Goal: Transaction & Acquisition: Book appointment/travel/reservation

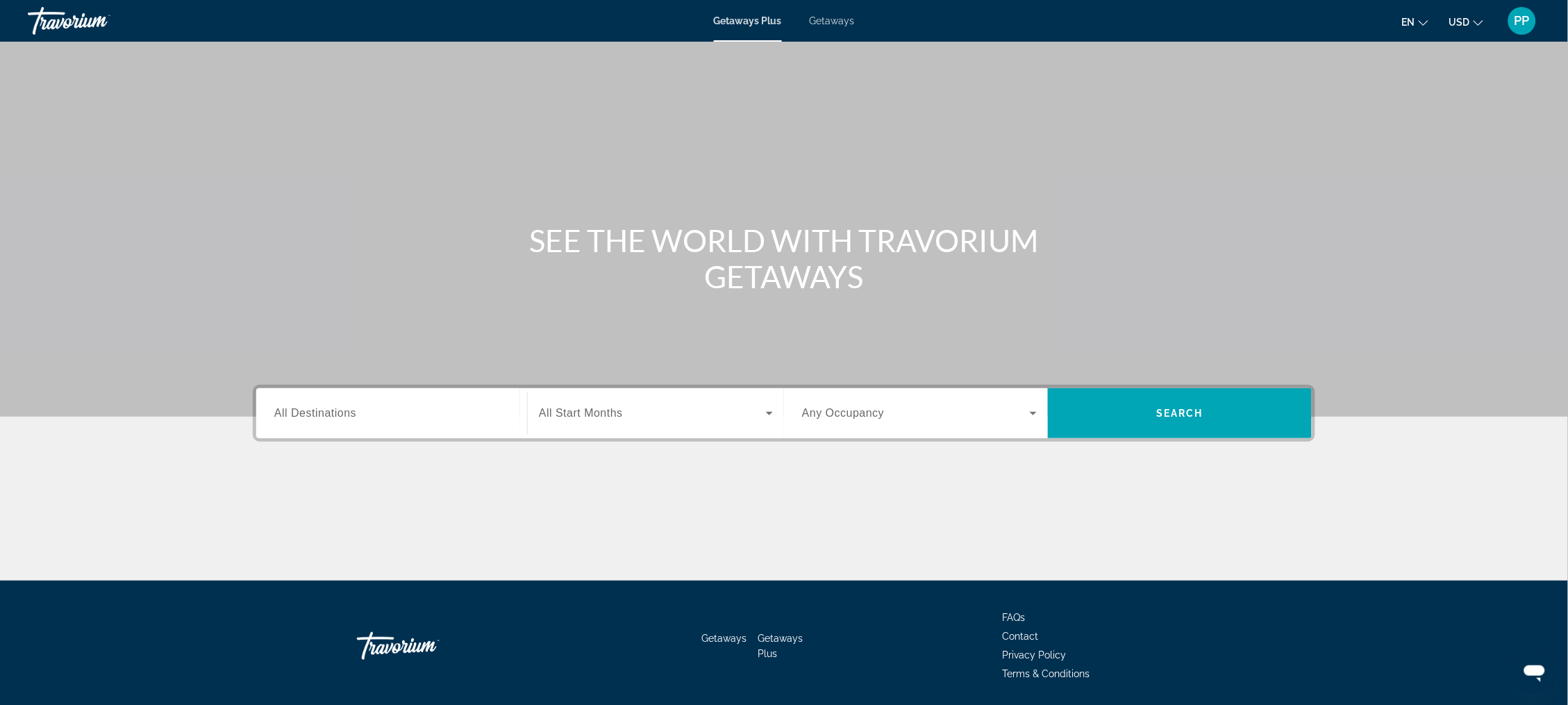
click at [274, 419] on span "All Destinations" at bounding box center [315, 412] width 82 height 12
click at [274, 422] on input "Destination All Destinations" at bounding box center [392, 414] width 235 height 17
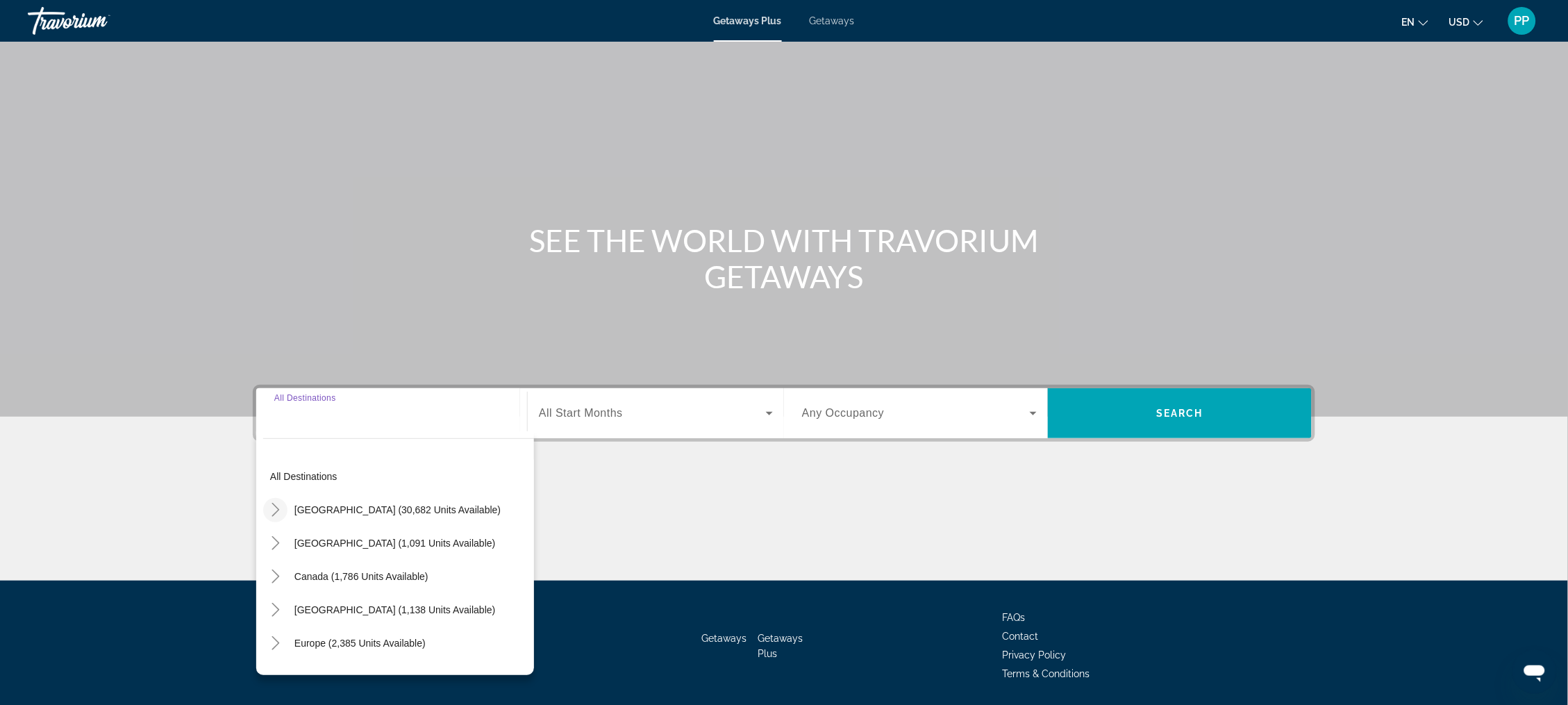
scroll to position [85, 0]
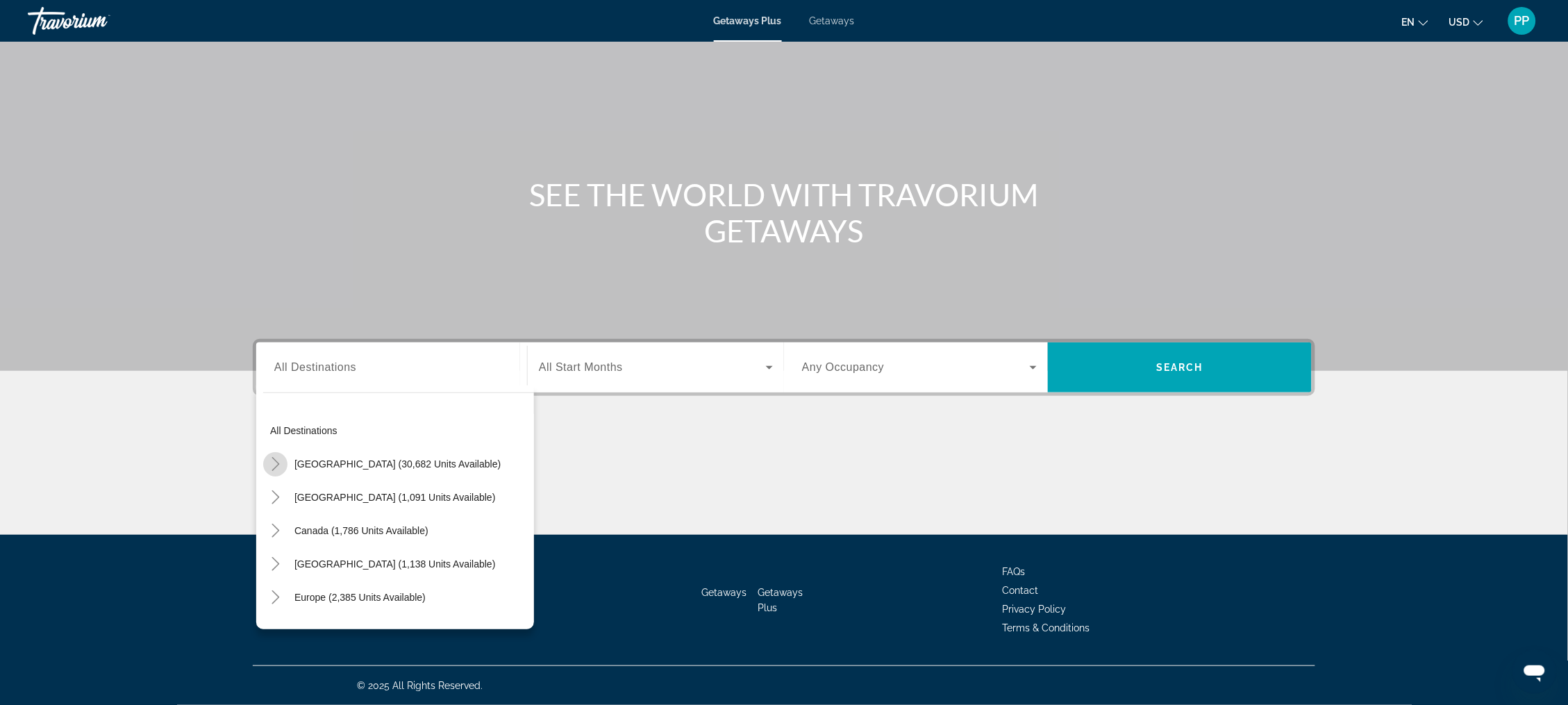
click at [269, 457] on icon "Toggle United States (30,682 units available)" at bounding box center [276, 464] width 14 height 14
click at [832, 22] on span "Getaways" at bounding box center [832, 21] width 45 height 11
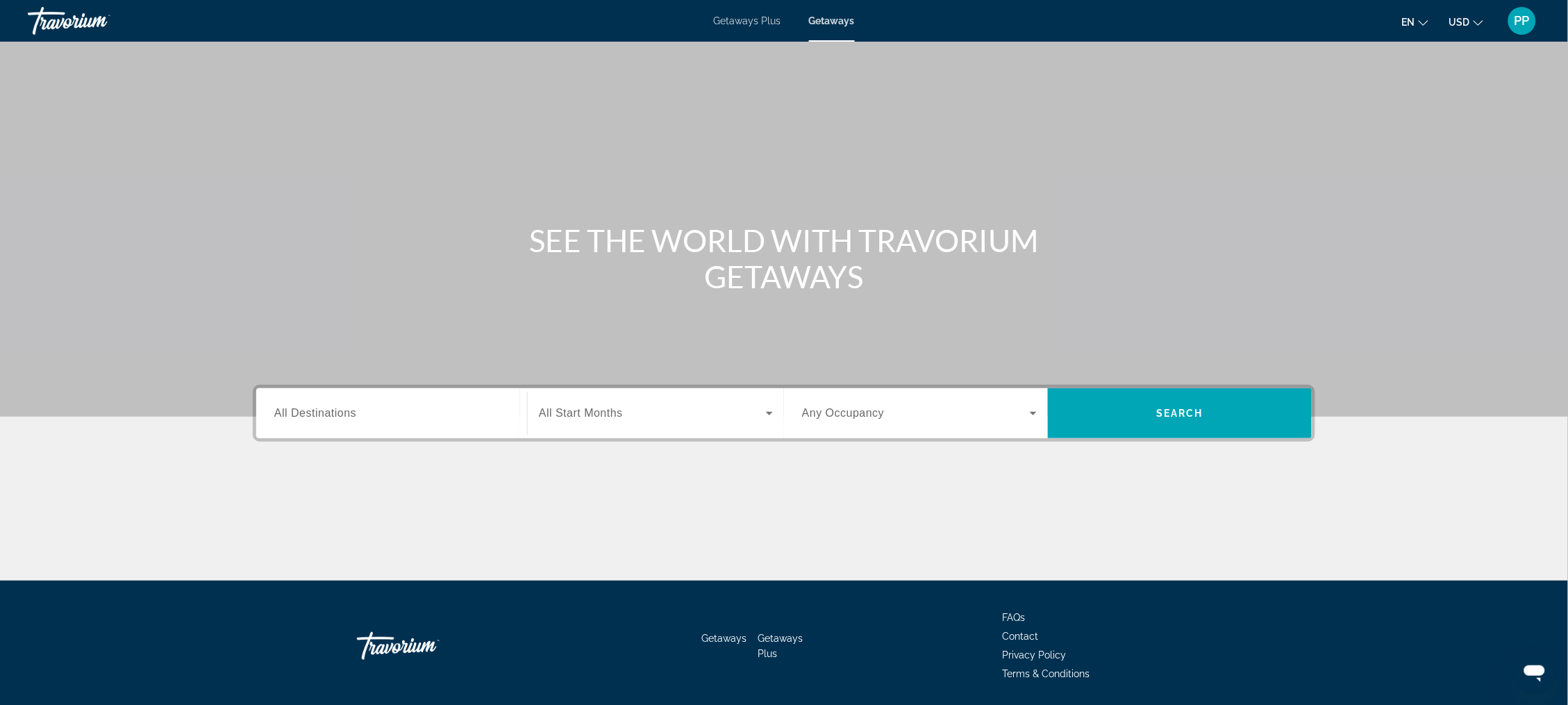
click at [274, 419] on span "All Destinations" at bounding box center [315, 412] width 82 height 12
click at [274, 422] on input "Destination All Destinations" at bounding box center [392, 414] width 235 height 17
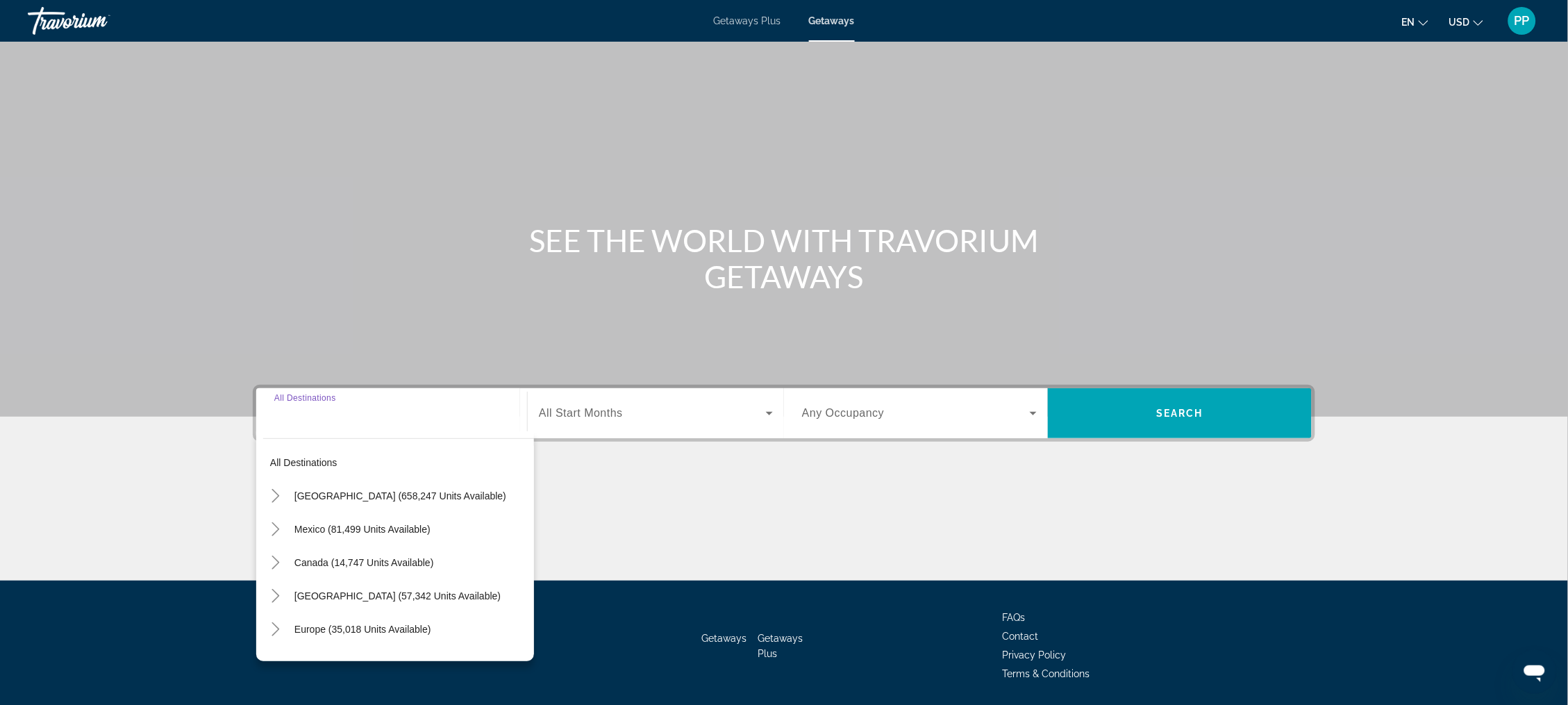
scroll to position [85, 0]
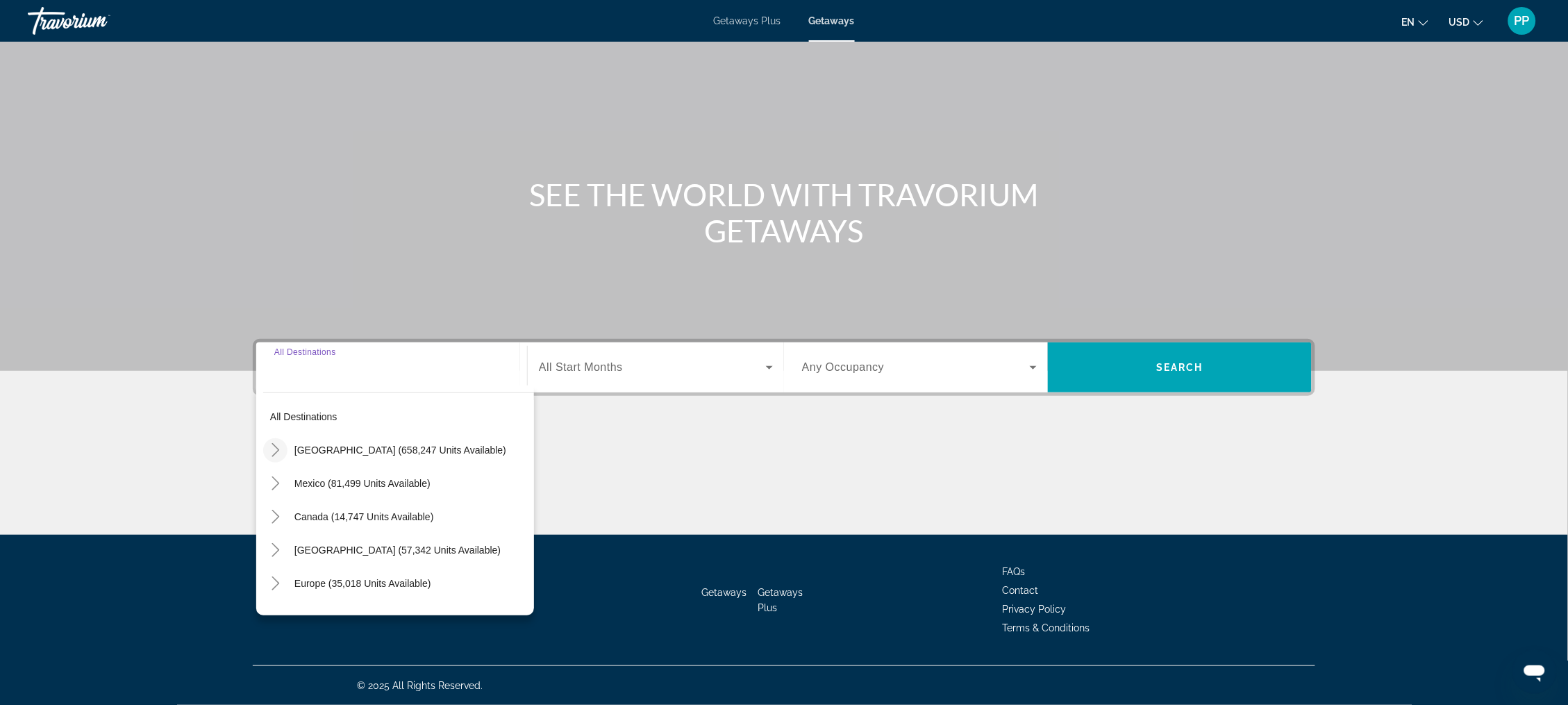
click at [264, 444] on mat-icon "Toggle United States (658,247 units available)" at bounding box center [276, 450] width 25 height 25
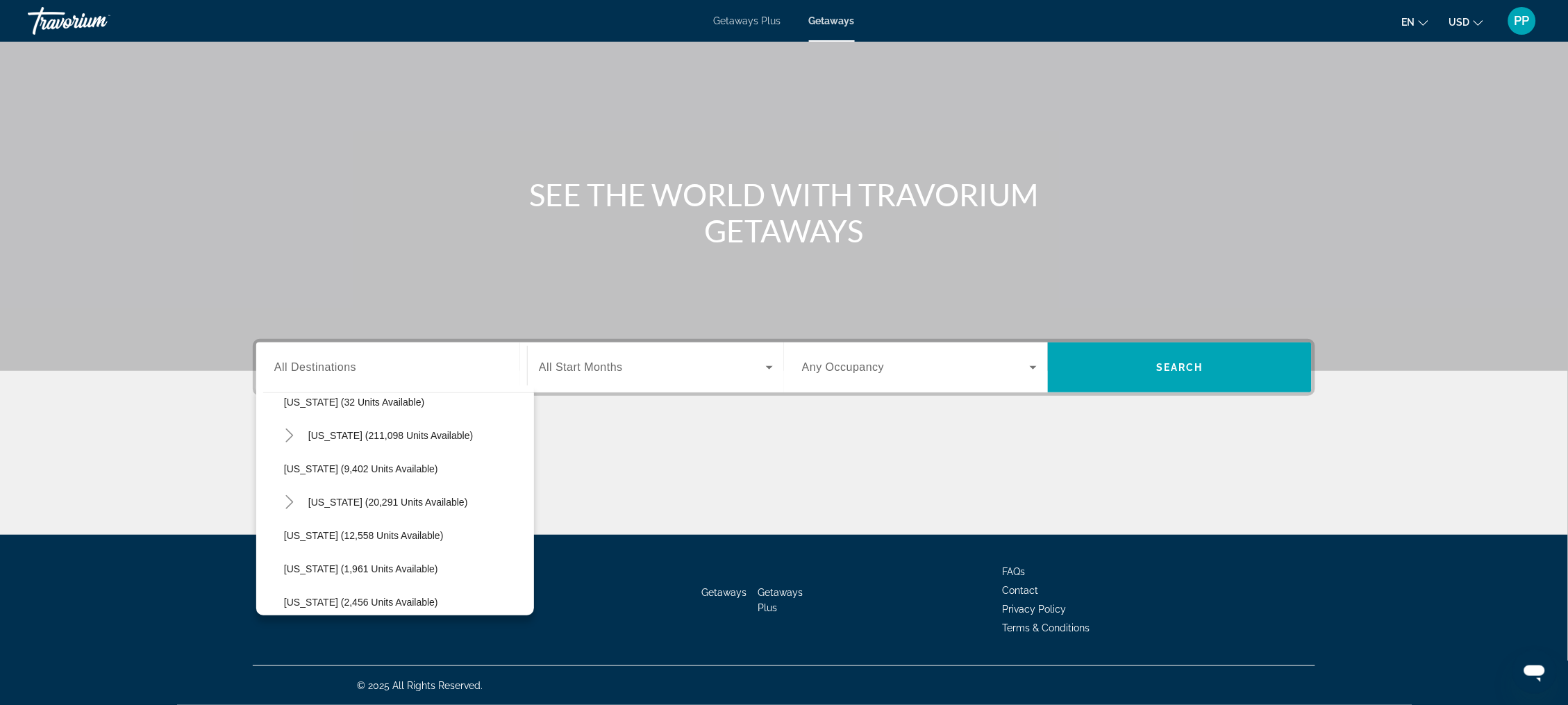
scroll to position [283, 0]
click at [313, 429] on span "[US_STATE] (211,098 units available)" at bounding box center [390, 434] width 164 height 11
type input "**********"
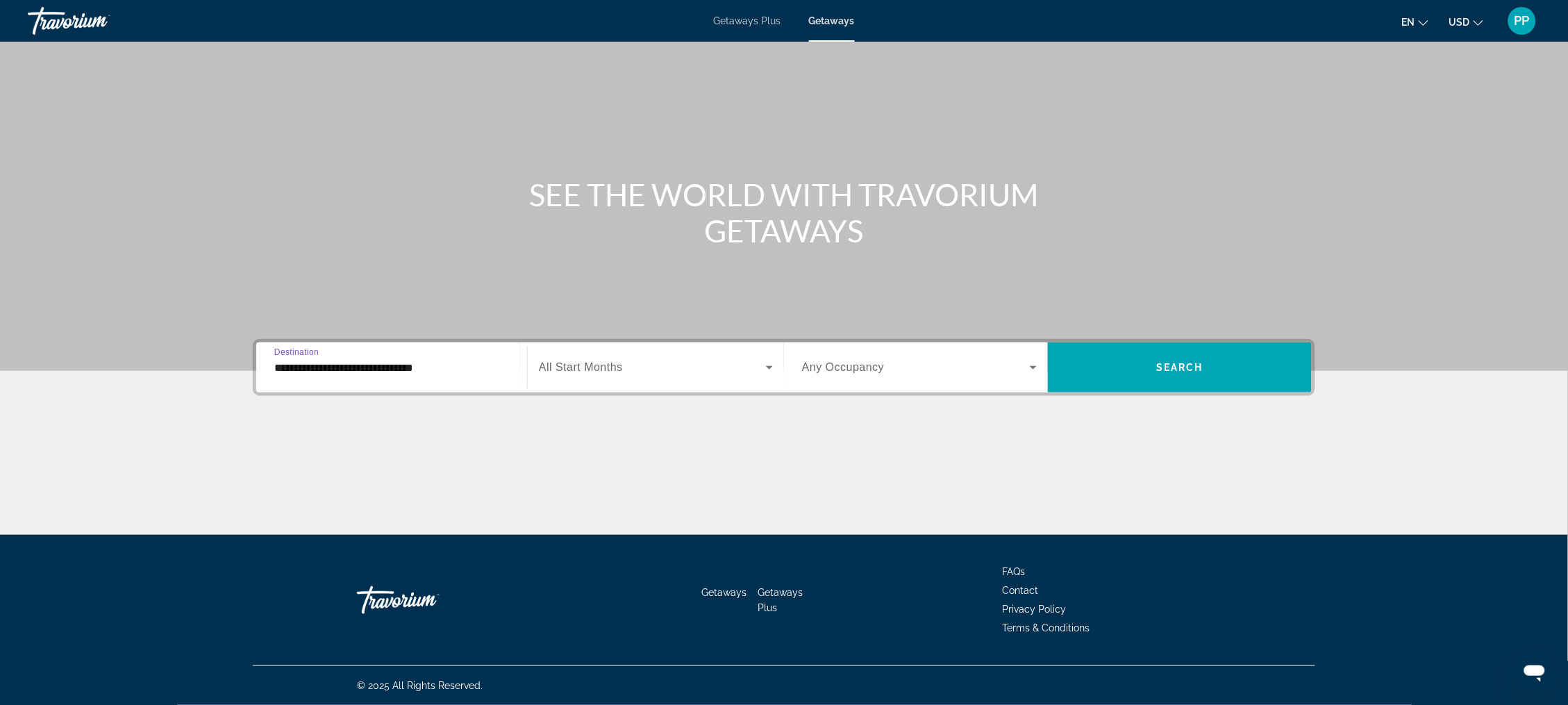
click at [618, 359] on span "Search widget" at bounding box center [653, 367] width 227 height 17
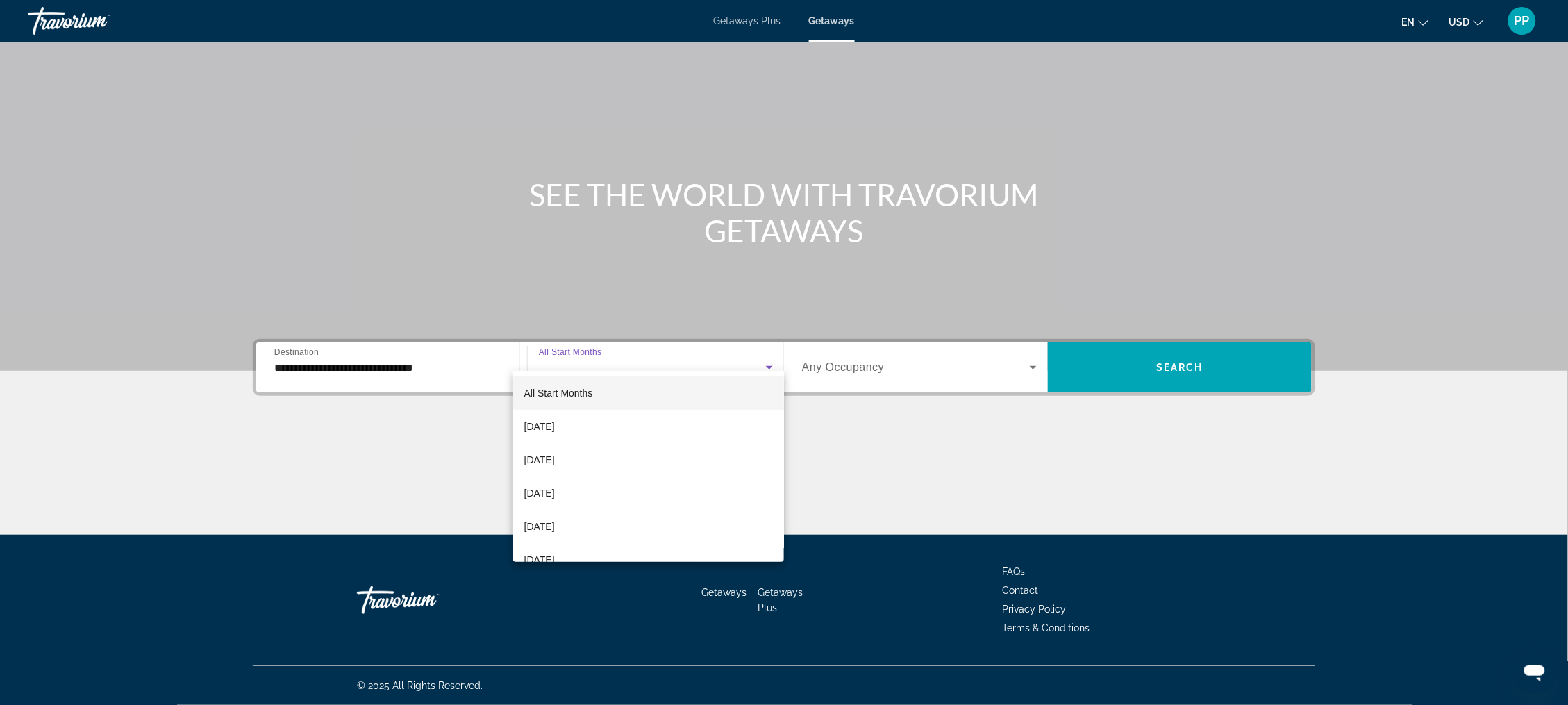
click at [595, 399] on mat-option "All Start Months" at bounding box center [648, 392] width 271 height 33
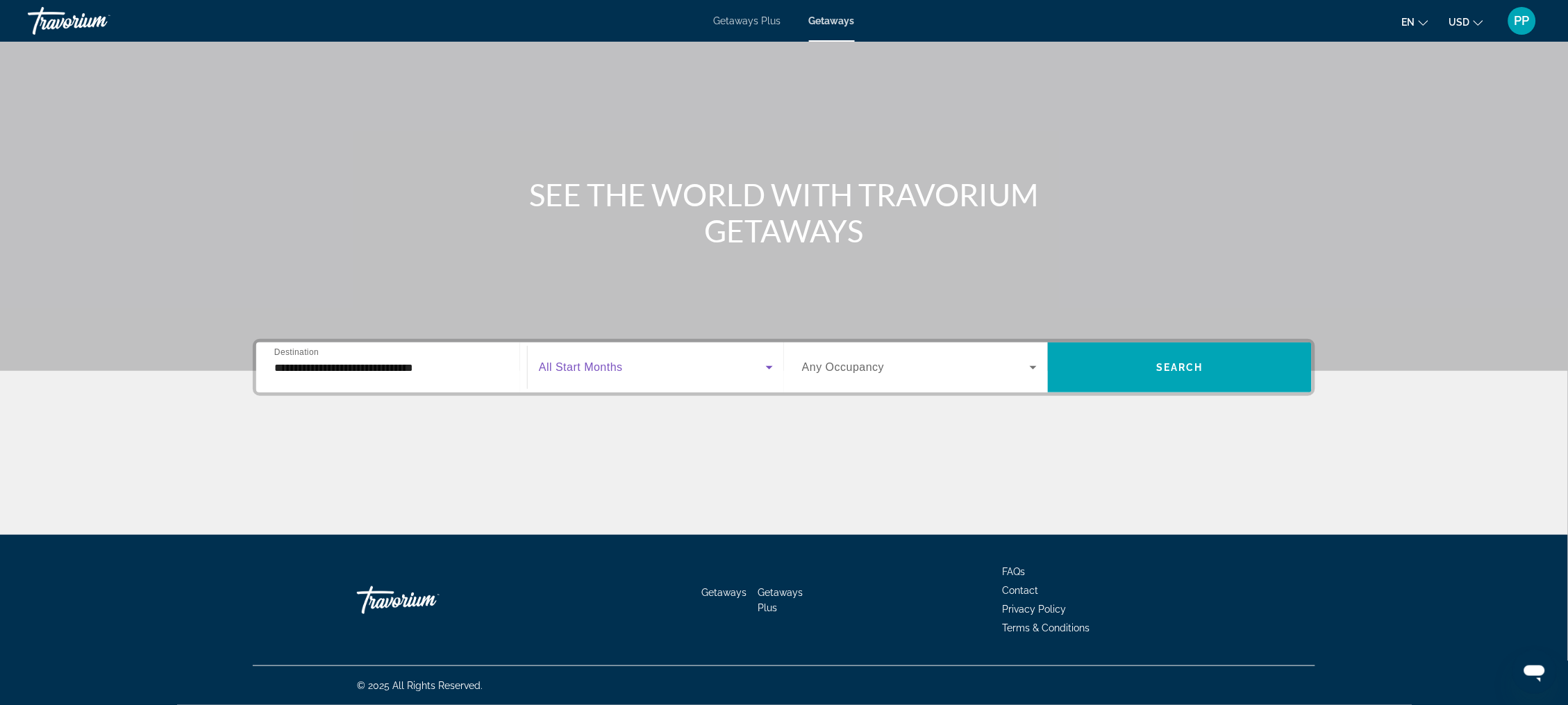
click at [844, 359] on span "Search widget" at bounding box center [916, 367] width 228 height 17
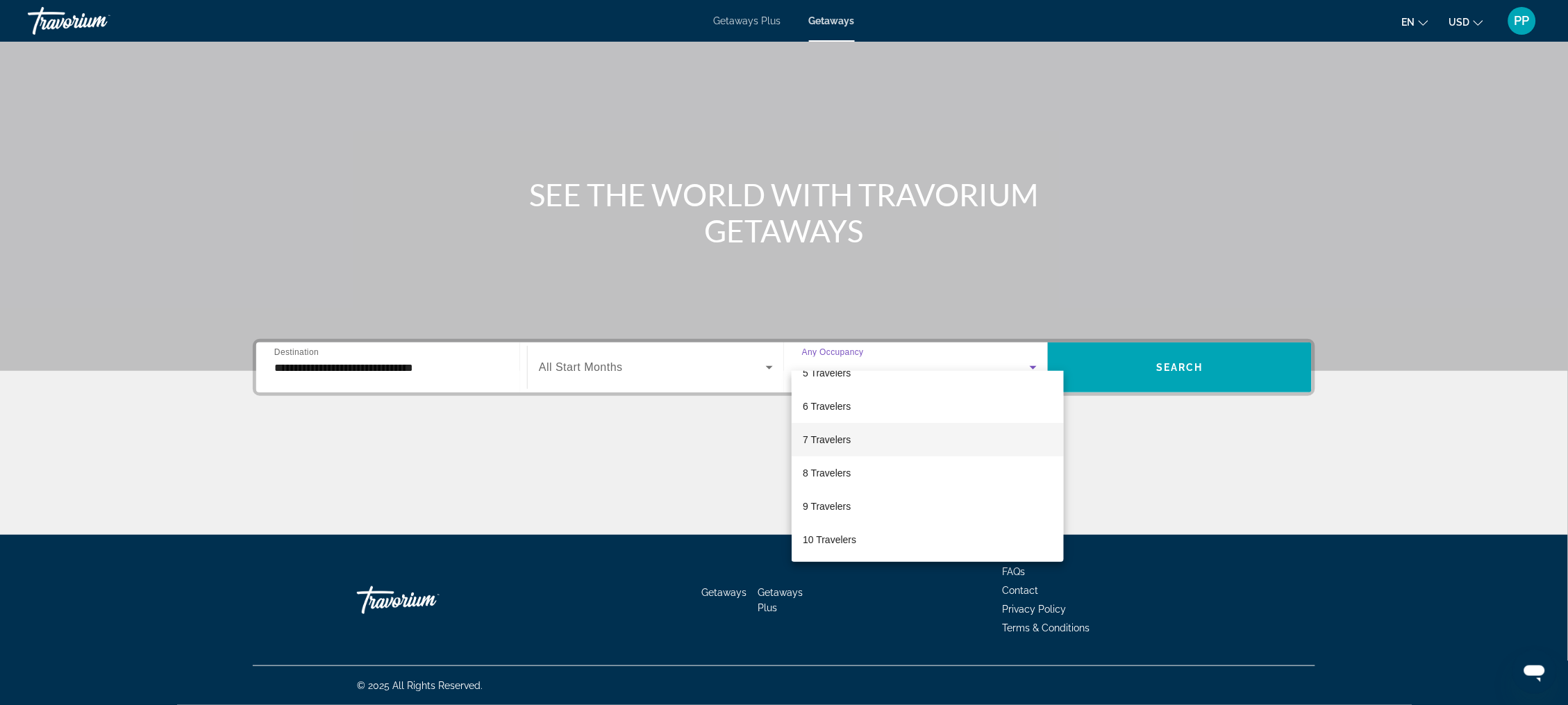
scroll to position [154, 0]
click at [1205, 350] on div at bounding box center [784, 352] width 1568 height 705
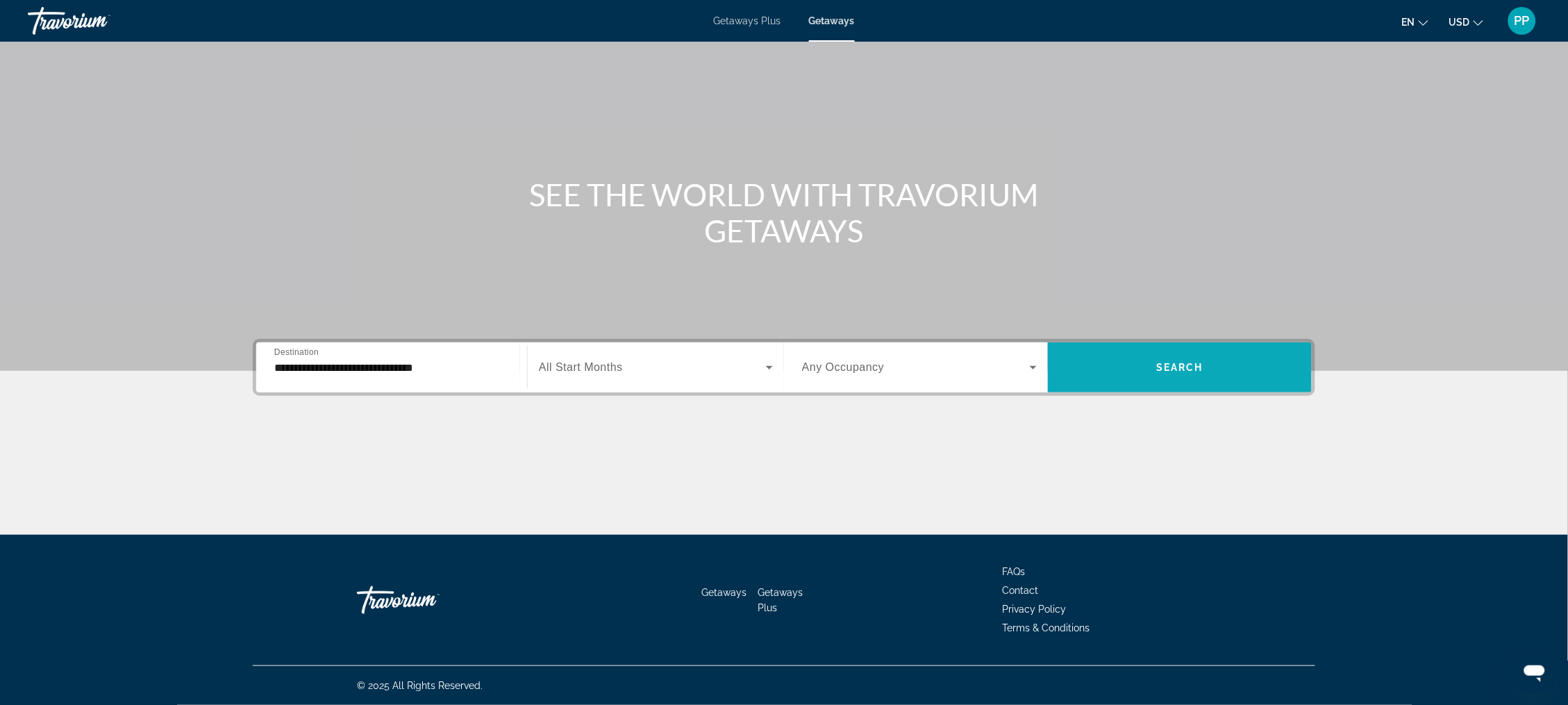
click at [1204, 362] on span "Search" at bounding box center [1179, 367] width 47 height 11
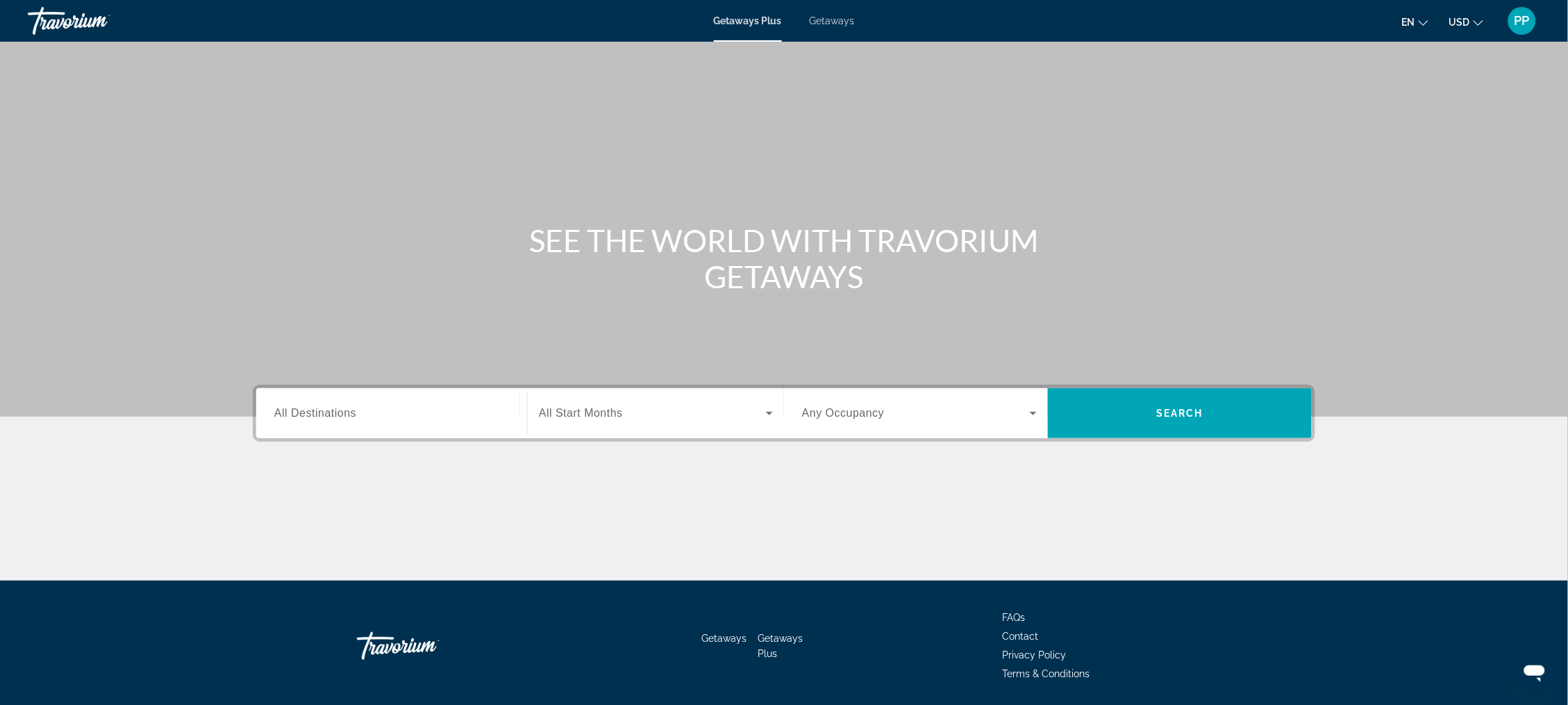
click at [830, 25] on span "Getaways" at bounding box center [832, 21] width 45 height 11
click at [274, 419] on span "All Destinations" at bounding box center [315, 412] width 82 height 12
click at [274, 422] on input "Destination All Destinations" at bounding box center [392, 414] width 235 height 17
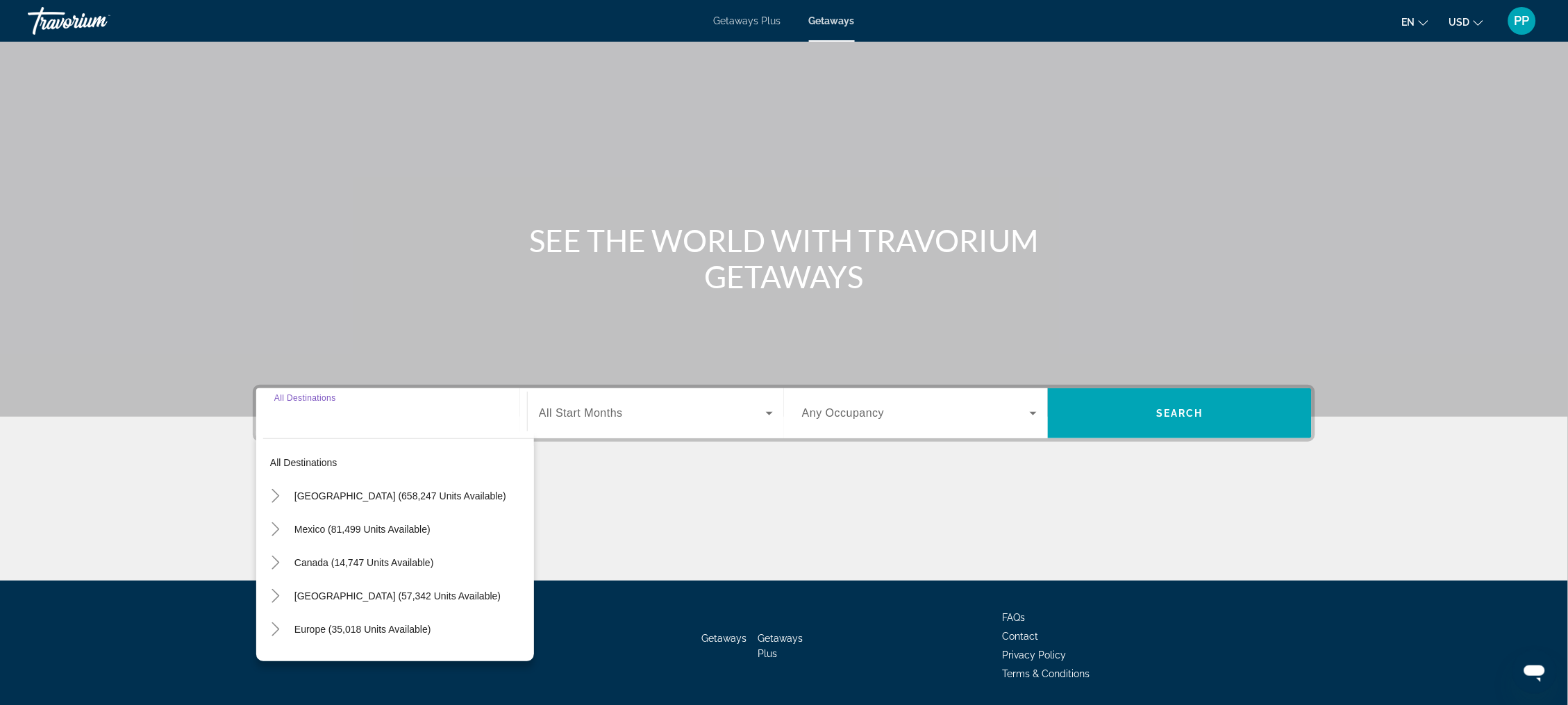
scroll to position [85, 0]
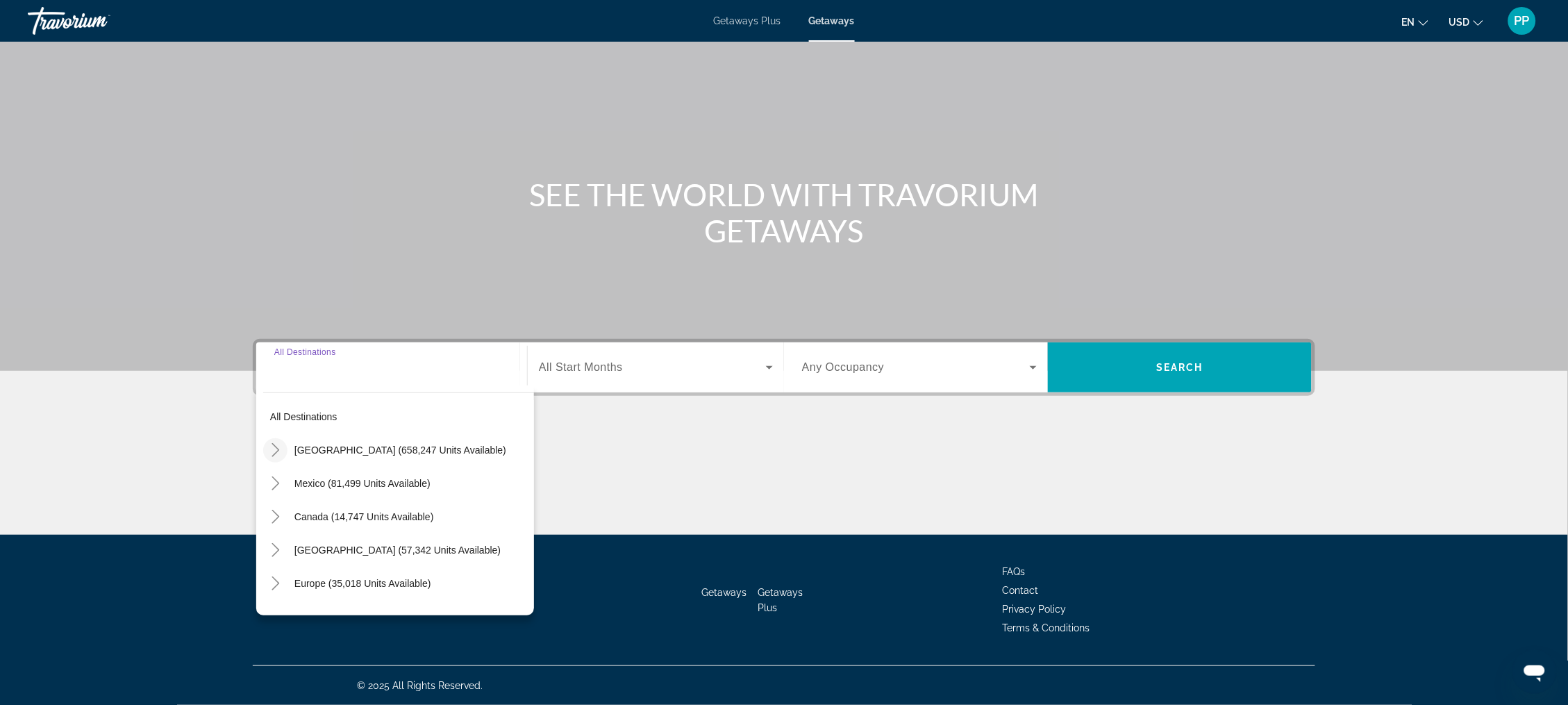
click at [269, 443] on icon "Toggle United States (658,247 units available)" at bounding box center [276, 450] width 14 height 14
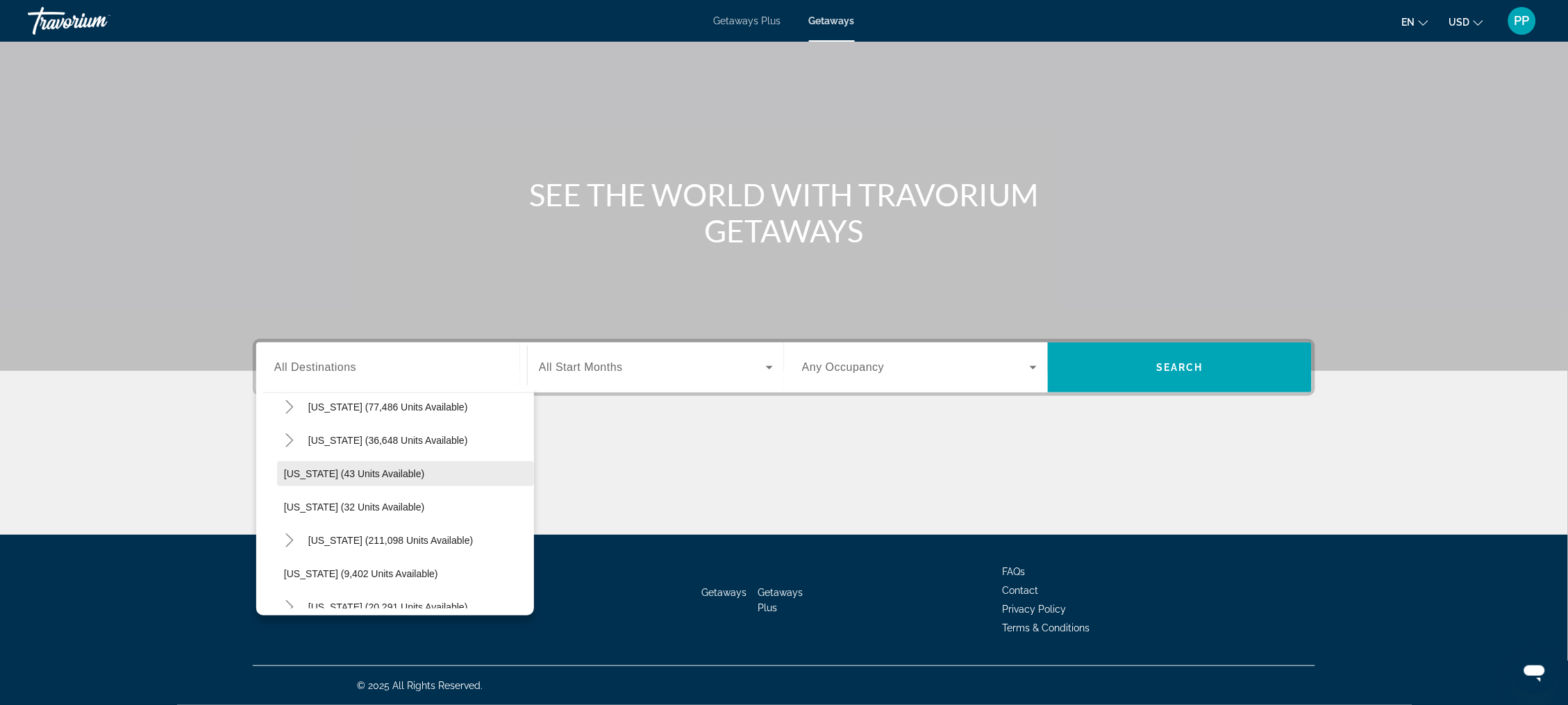
scroll to position [203, 0]
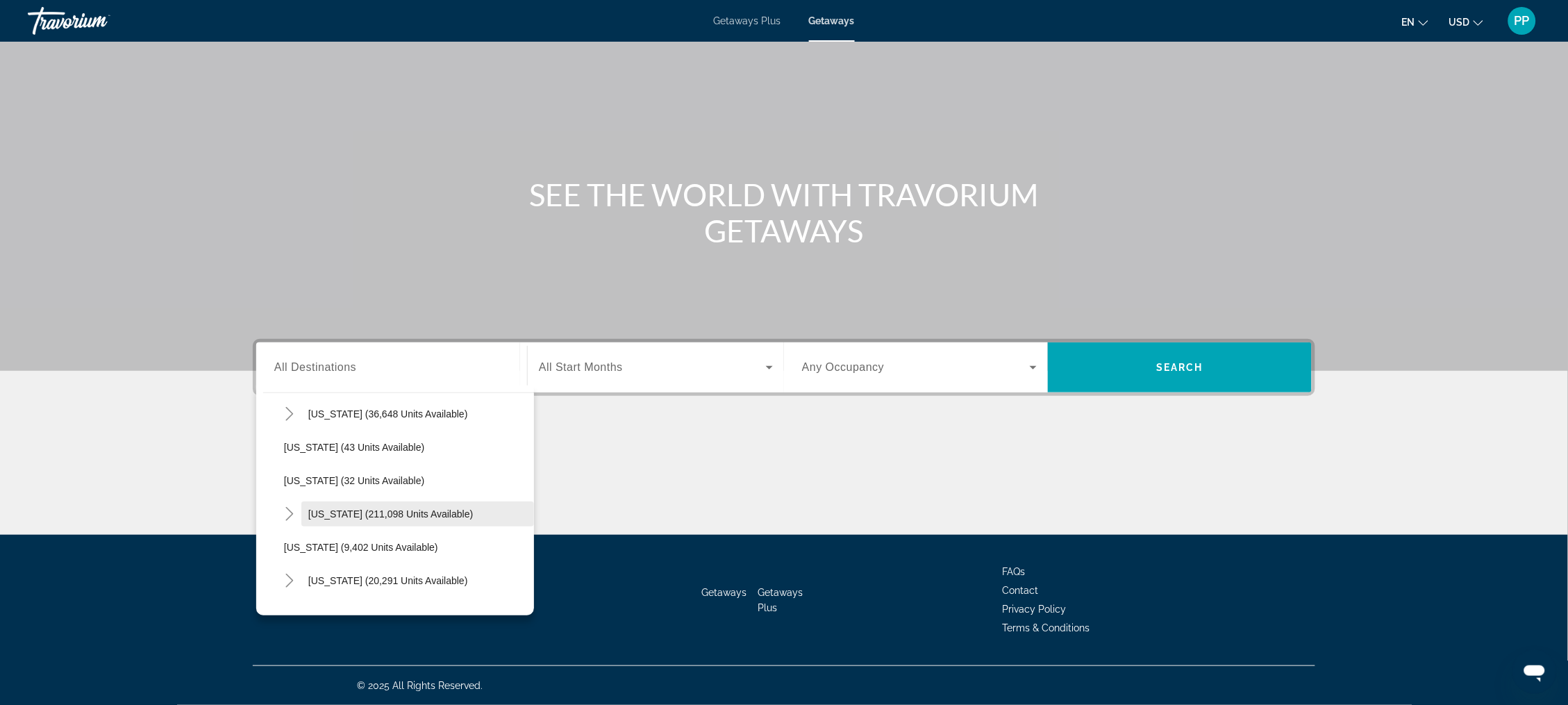
click at [331, 505] on span "Search widget" at bounding box center [417, 513] width 233 height 33
type input "**********"
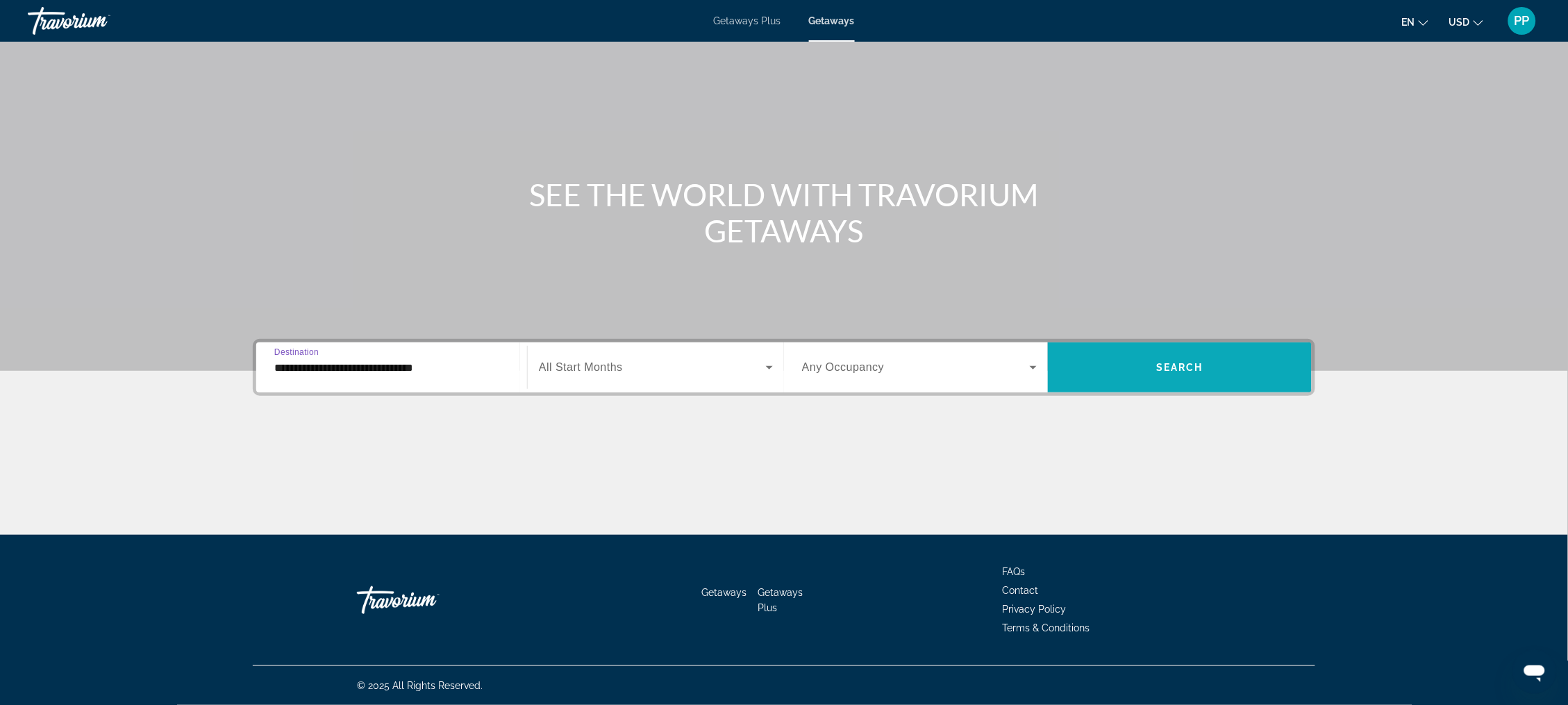
click at [1200, 362] on span "Search" at bounding box center [1179, 367] width 47 height 11
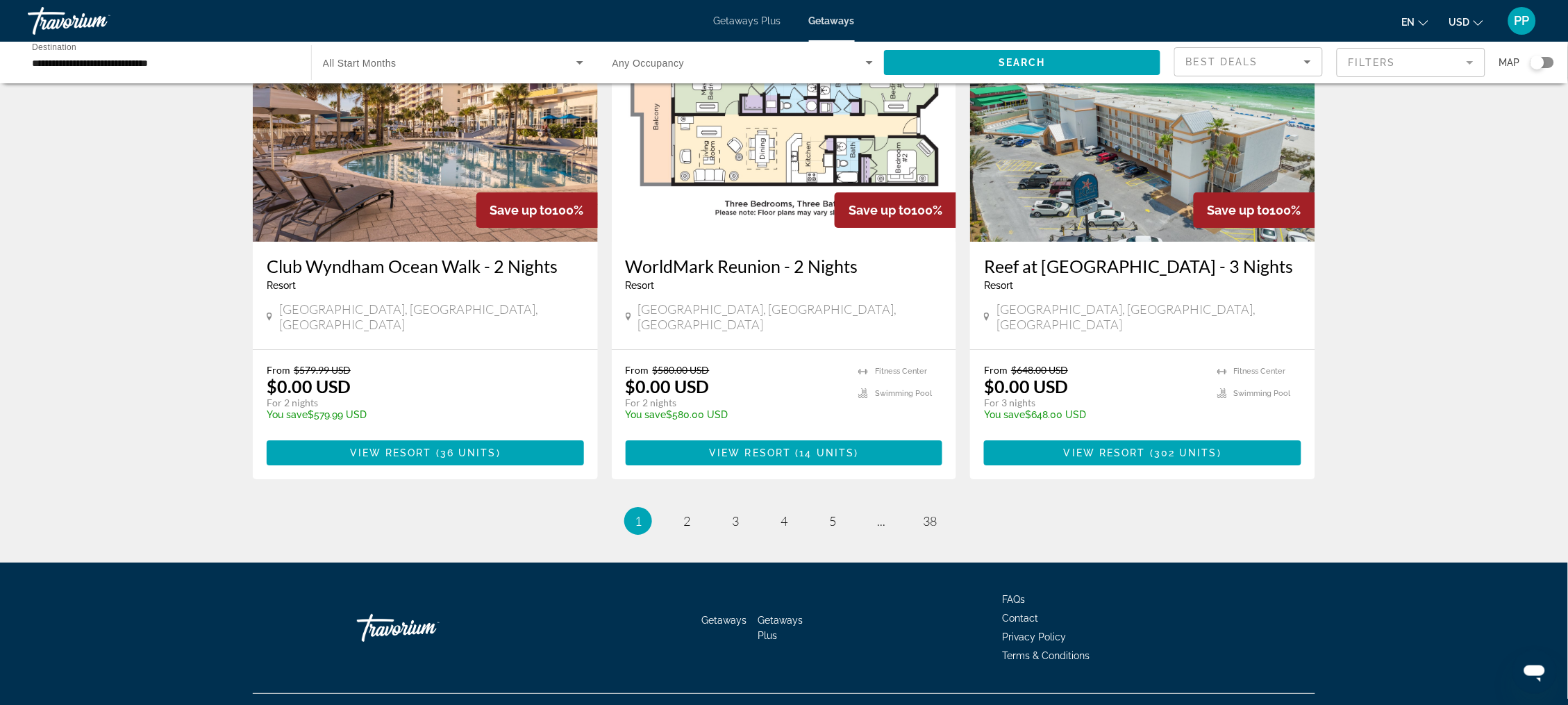
scroll to position [1598, 0]
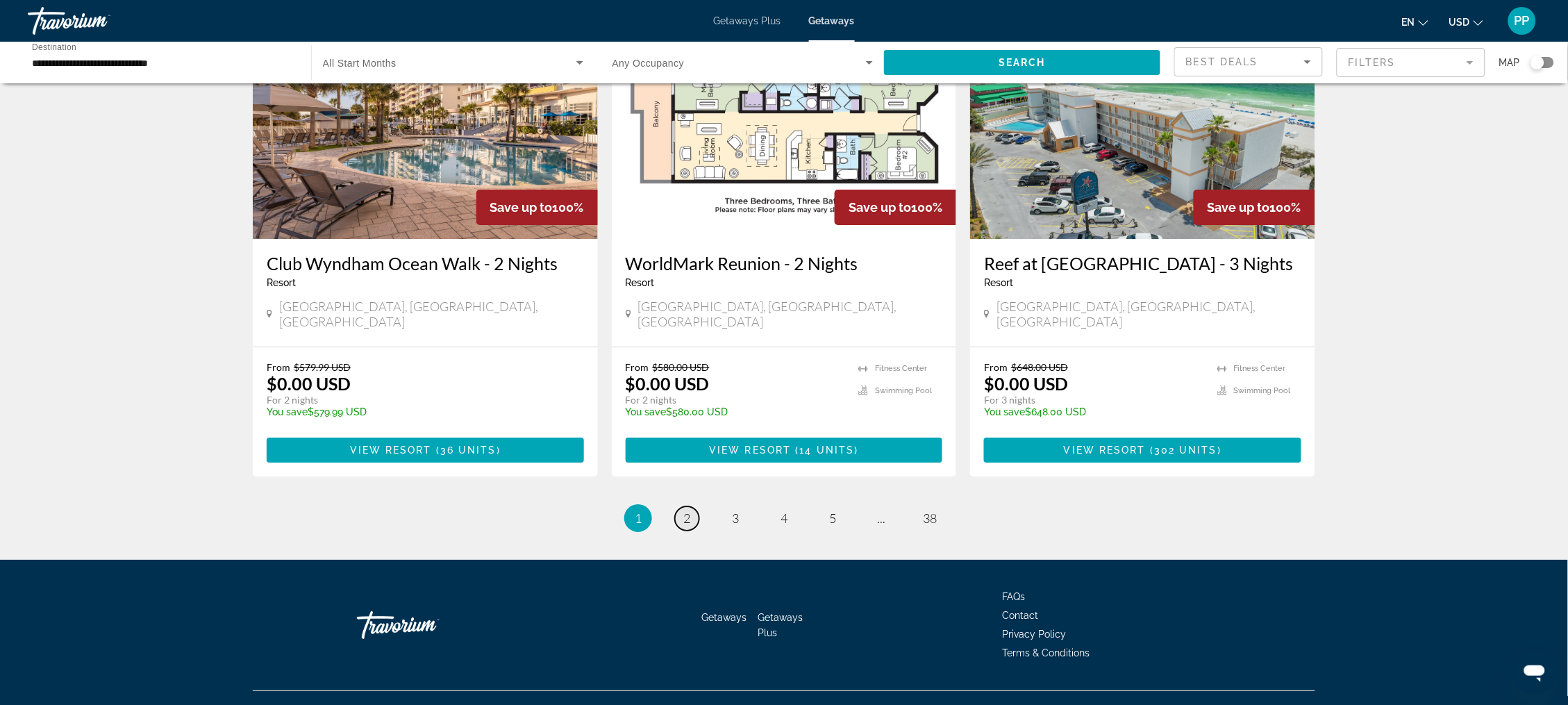
click at [677, 531] on link "page 2" at bounding box center [688, 518] width 25 height 25
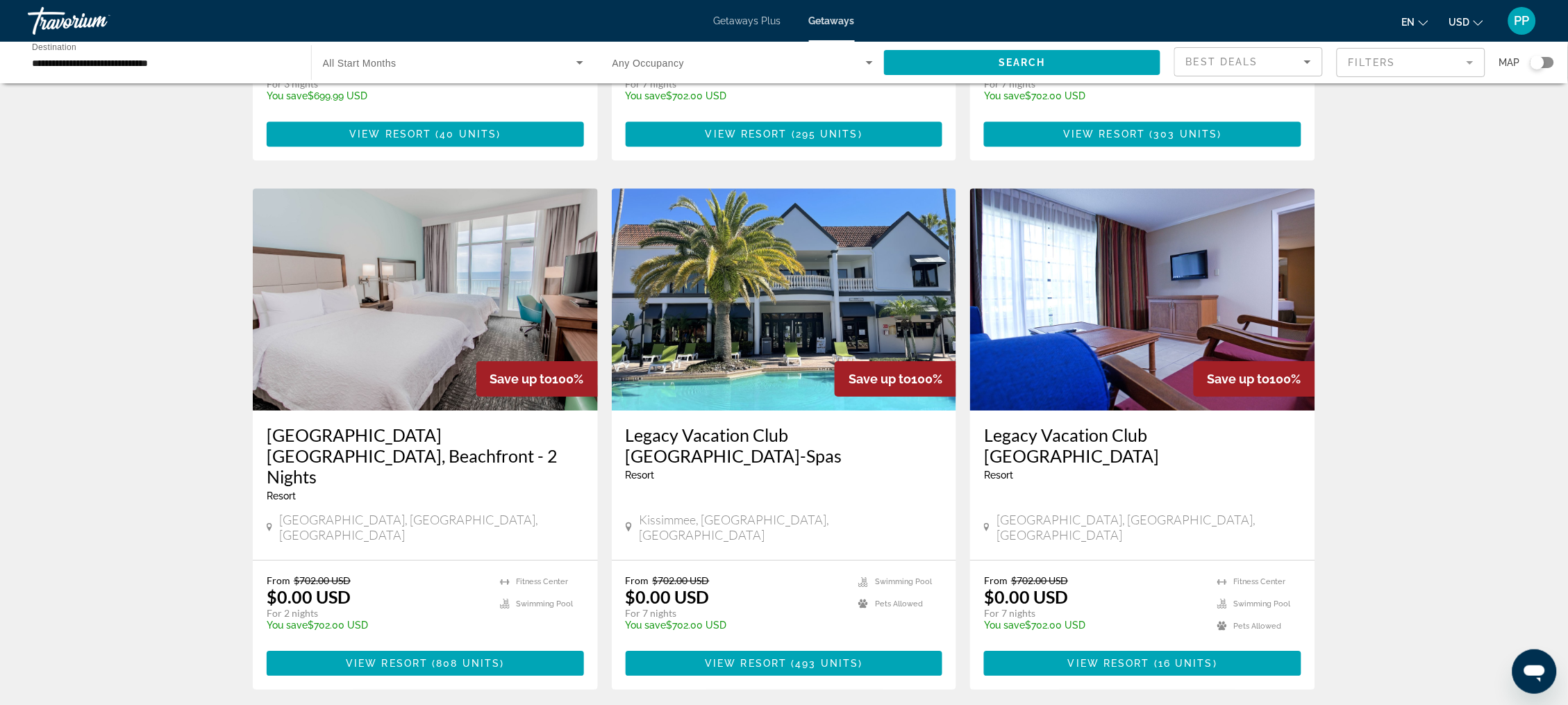
scroll to position [1475, 0]
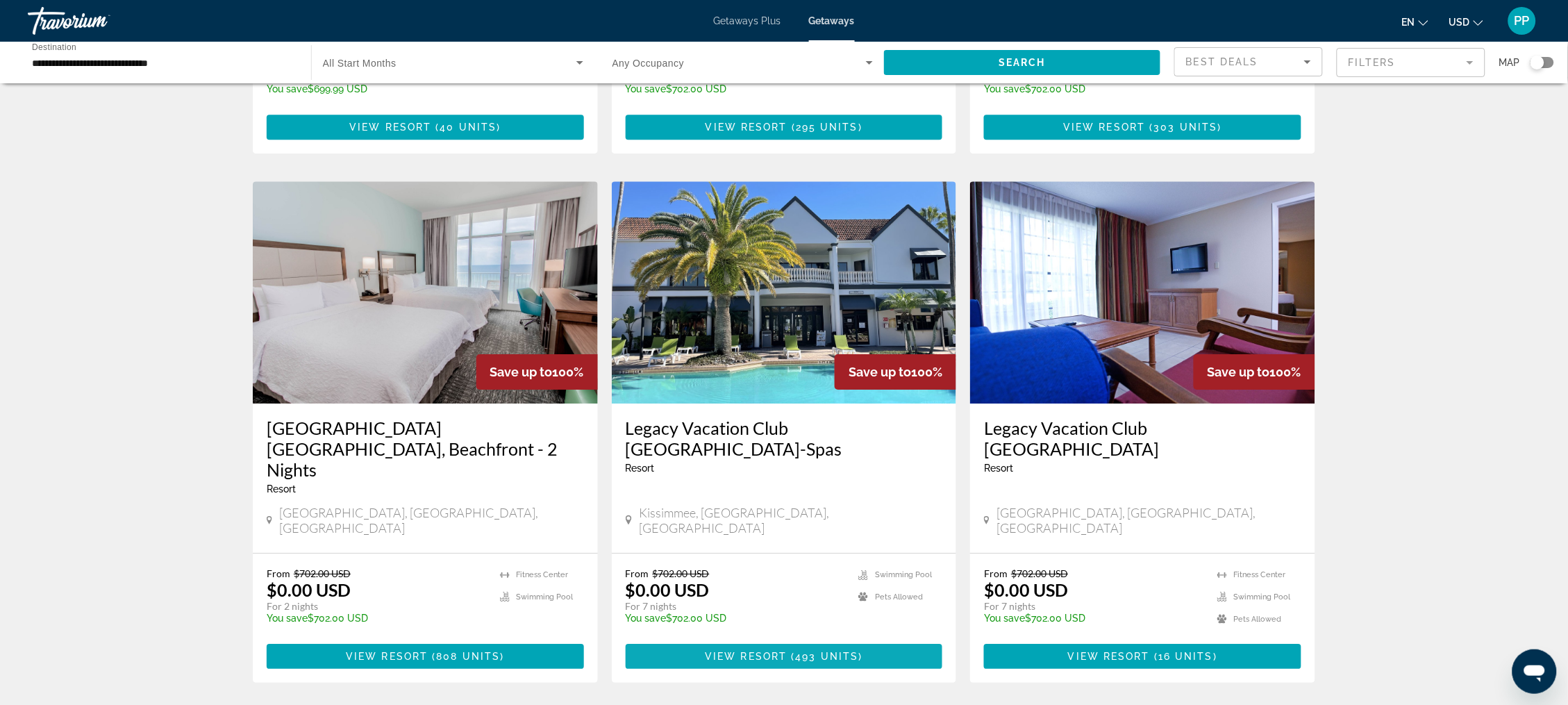
click at [800, 650] on span "493 units" at bounding box center [827, 656] width 63 height 11
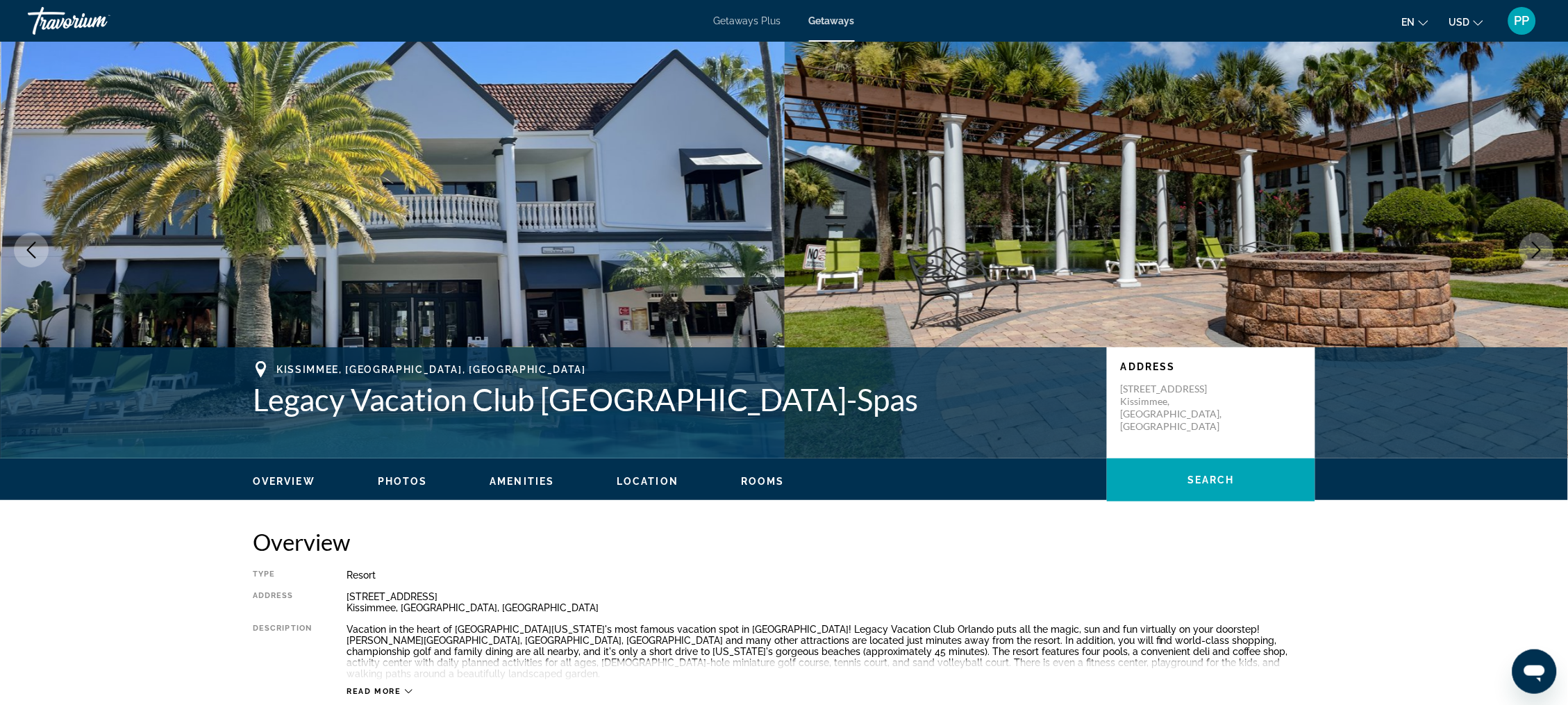
click at [1544, 267] on button "Next image" at bounding box center [1537, 250] width 35 height 35
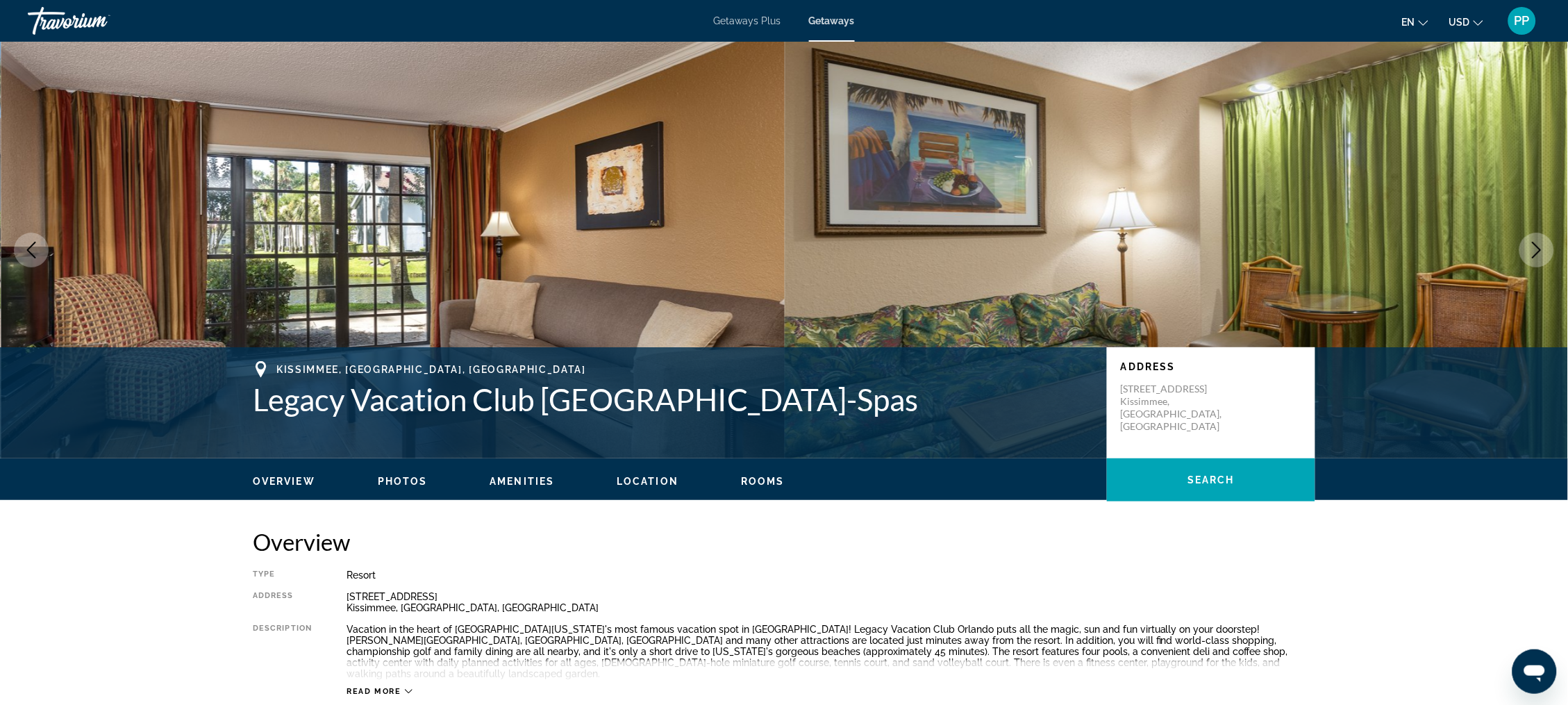
click at [1529, 258] on icon "Next image" at bounding box center [1537, 250] width 17 height 17
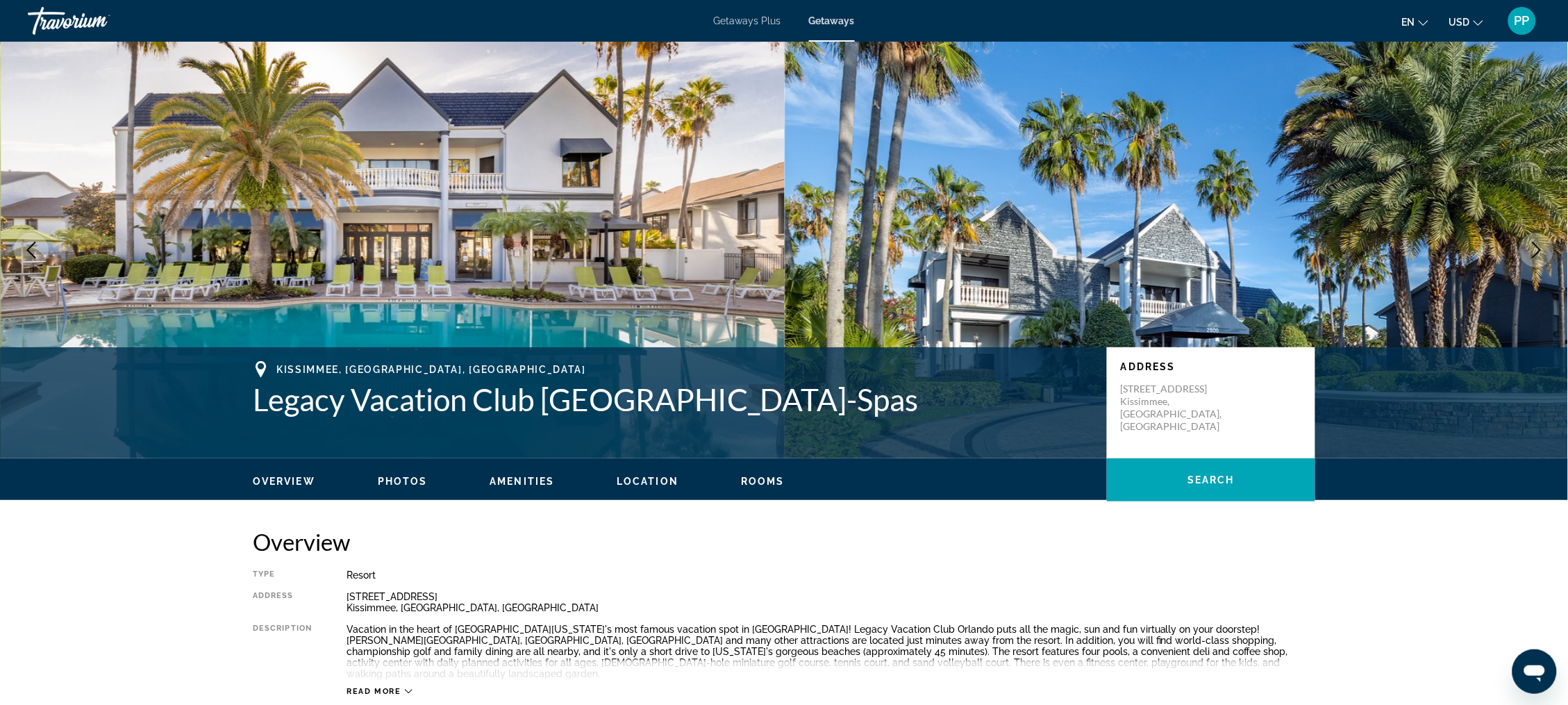
click at [1529, 258] on icon "Next image" at bounding box center [1537, 250] width 17 height 17
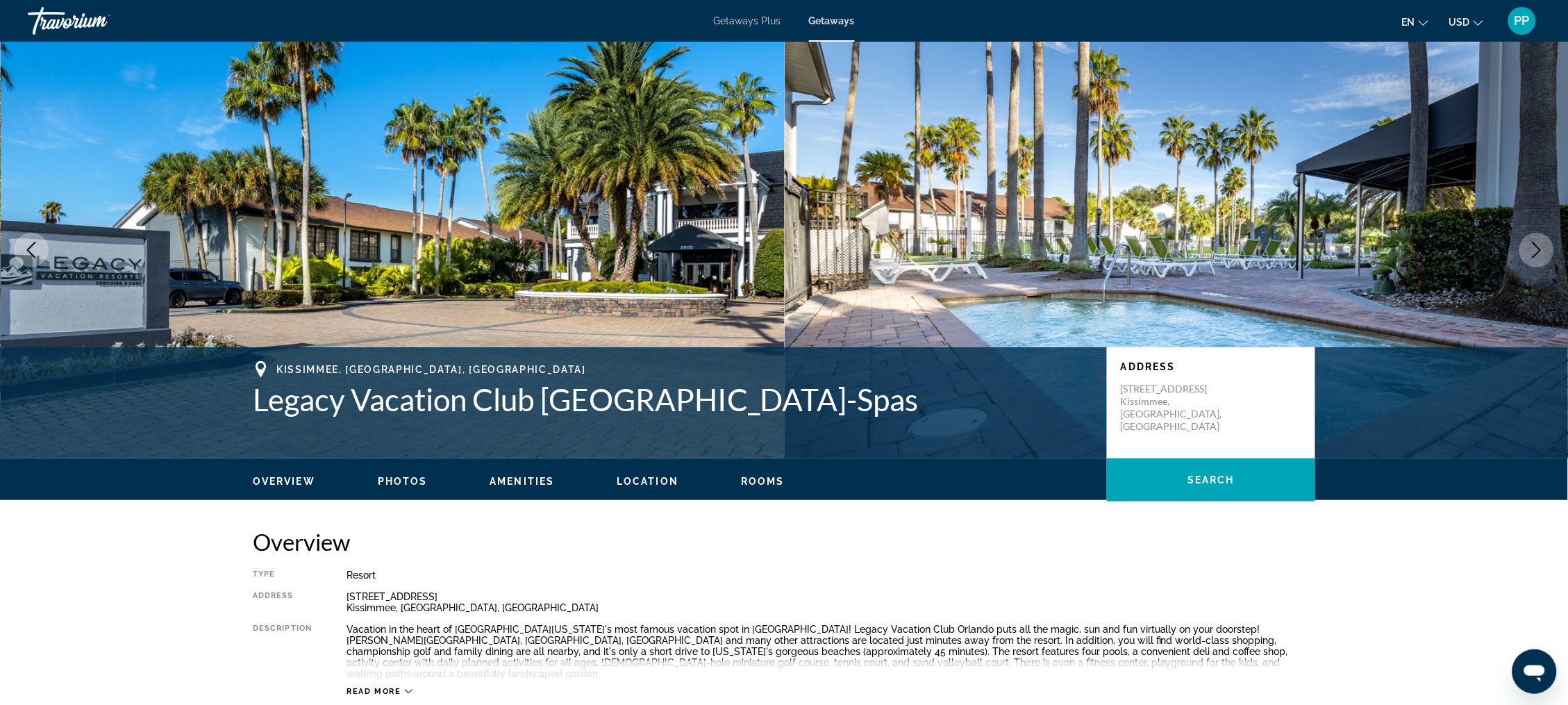
click at [1529, 258] on icon "Next image" at bounding box center [1537, 250] width 17 height 17
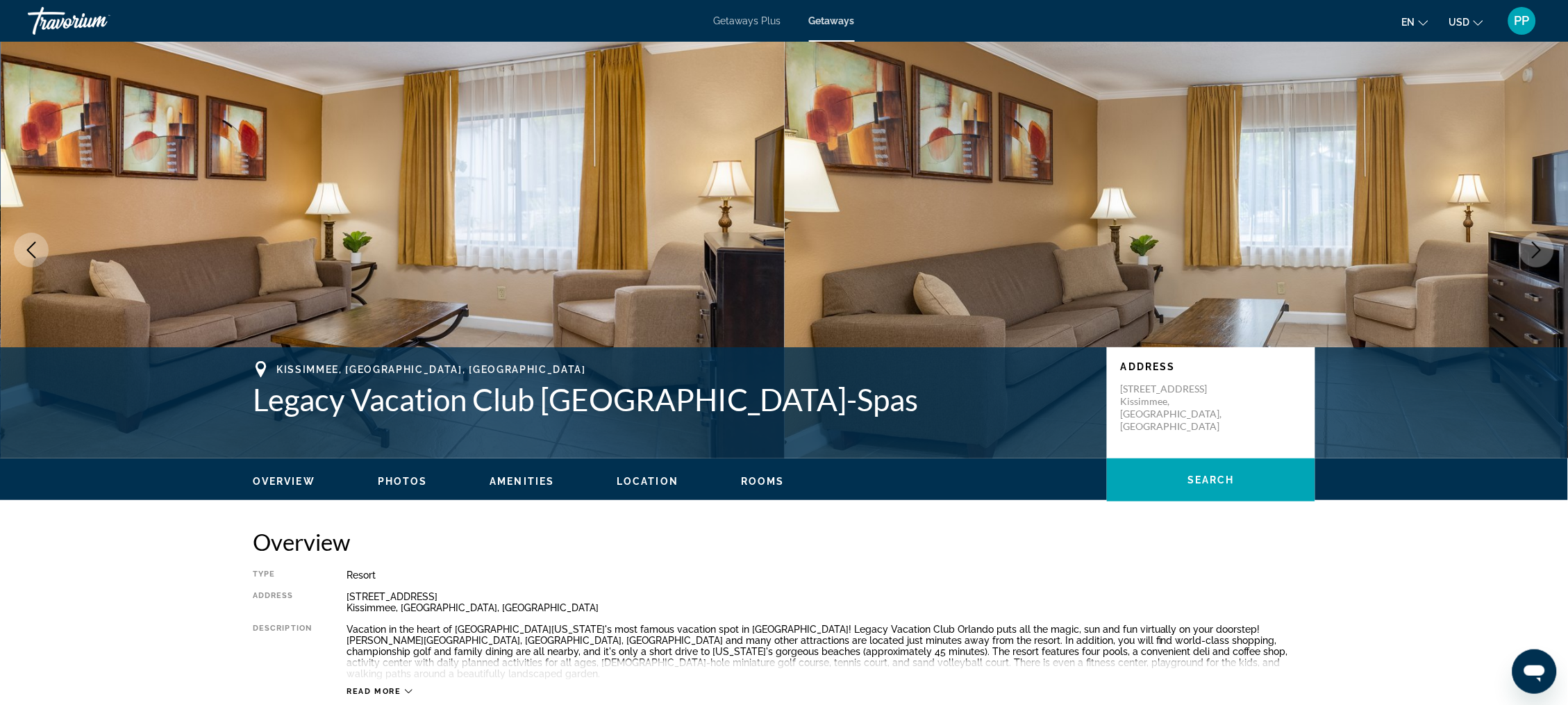
click at [1529, 258] on icon "Next image" at bounding box center [1537, 250] width 17 height 17
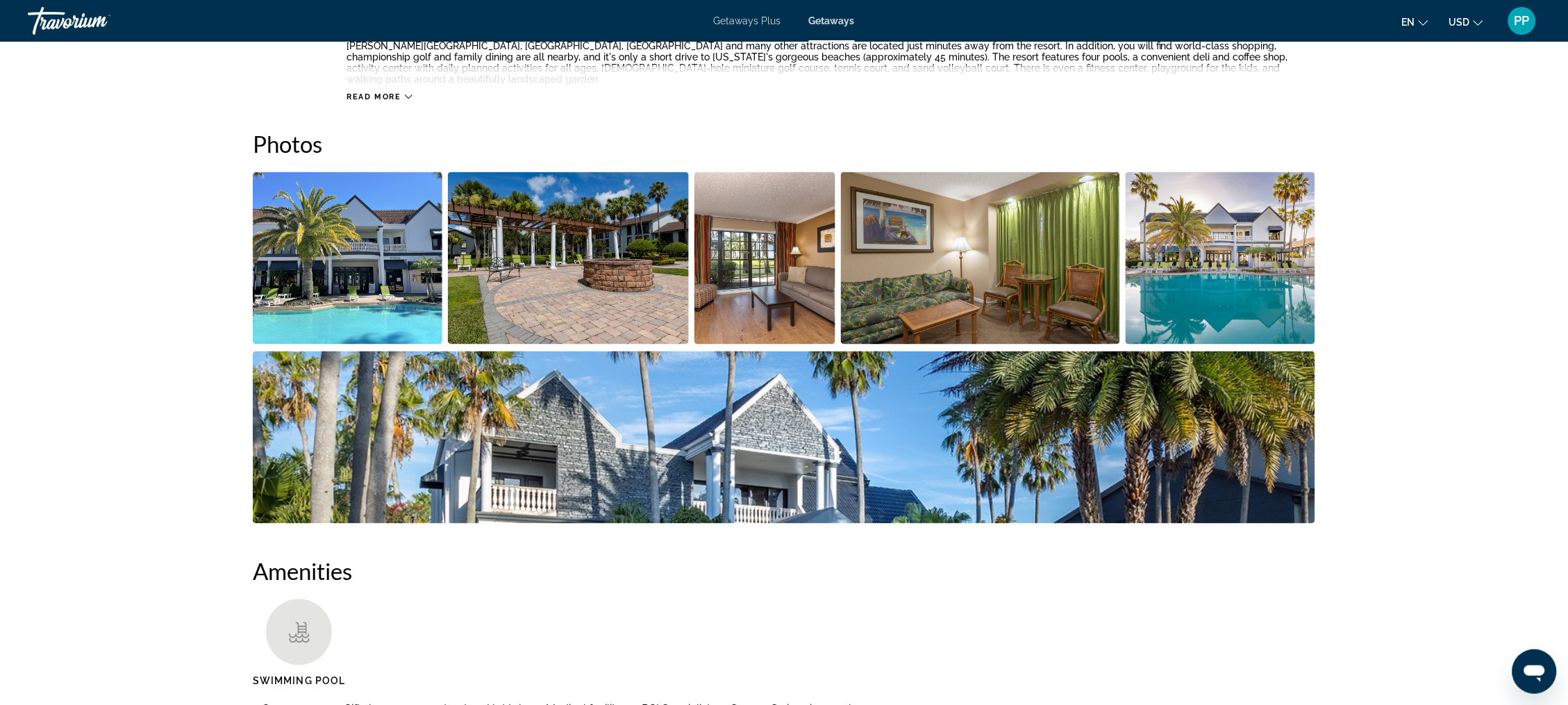
scroll to position [599, 0]
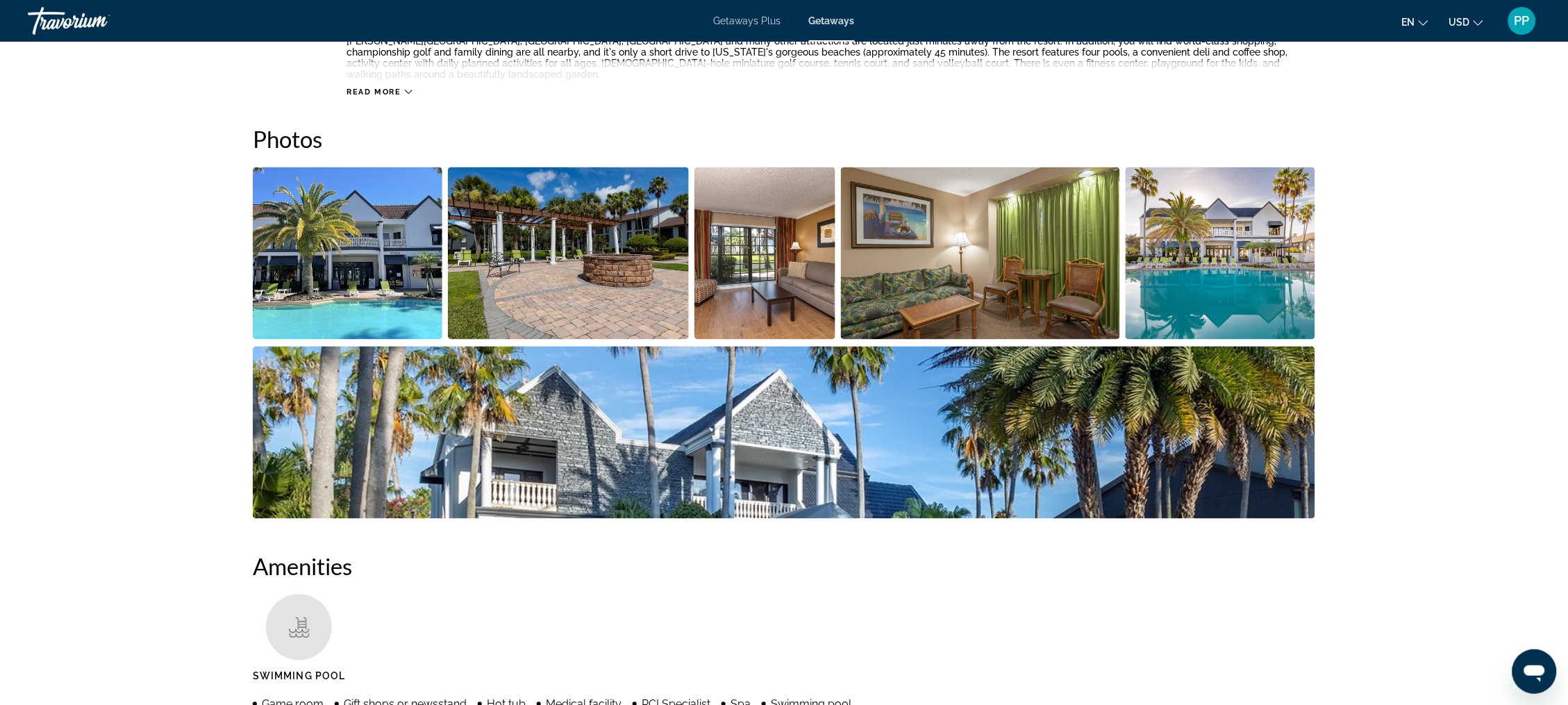
click at [1194, 322] on img "Open full-screen image slider" at bounding box center [1220, 253] width 190 height 172
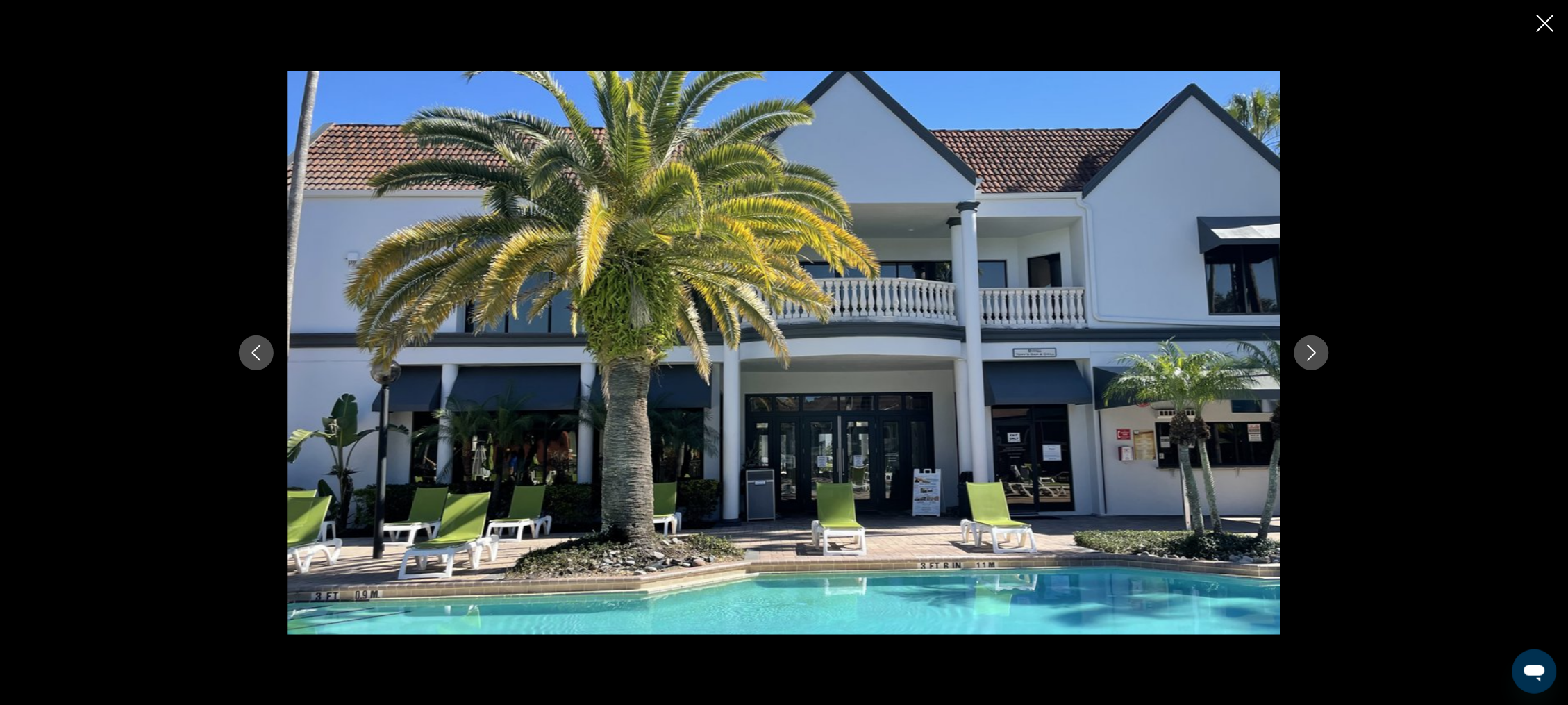
click at [1543, 25] on icon "Close slideshow" at bounding box center [1546, 23] width 18 height 18
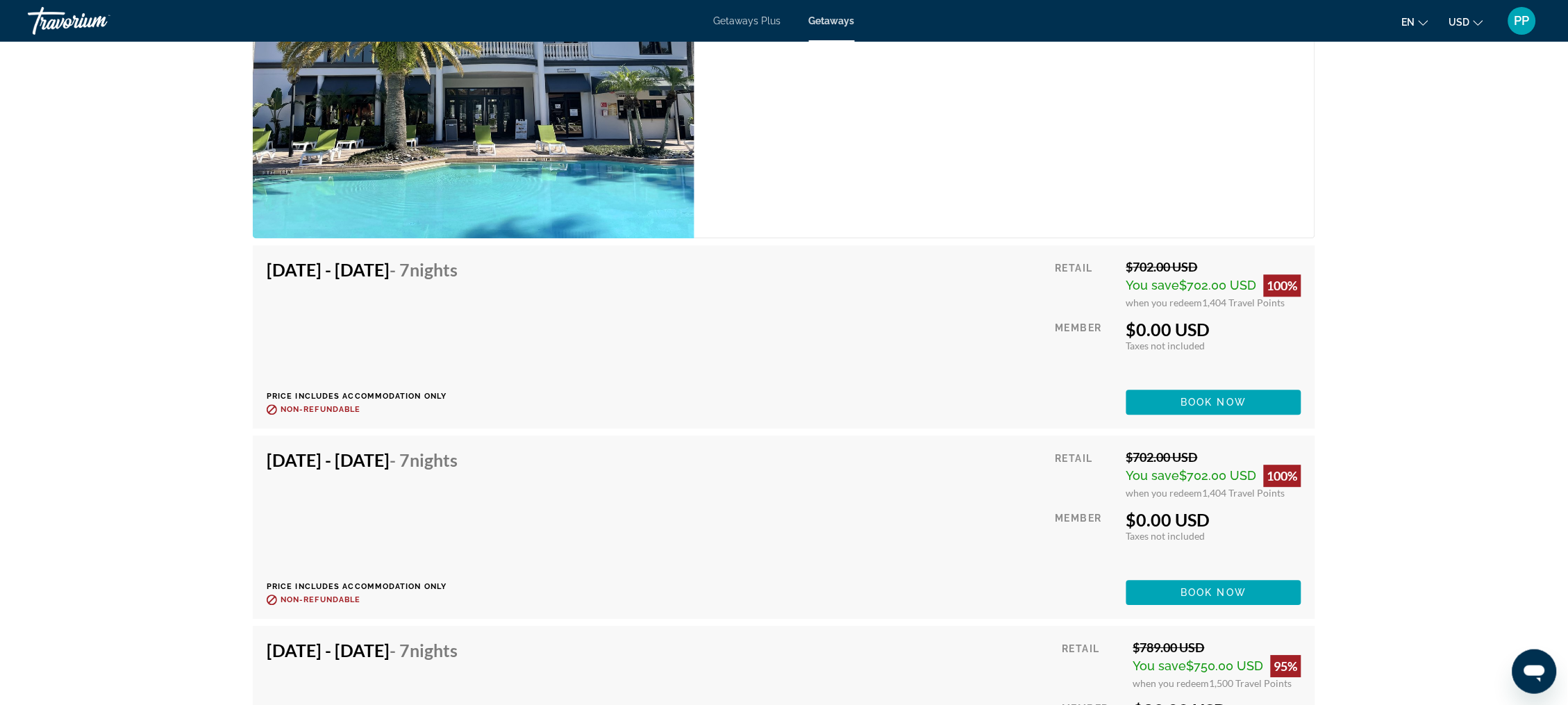
scroll to position [2984, 0]
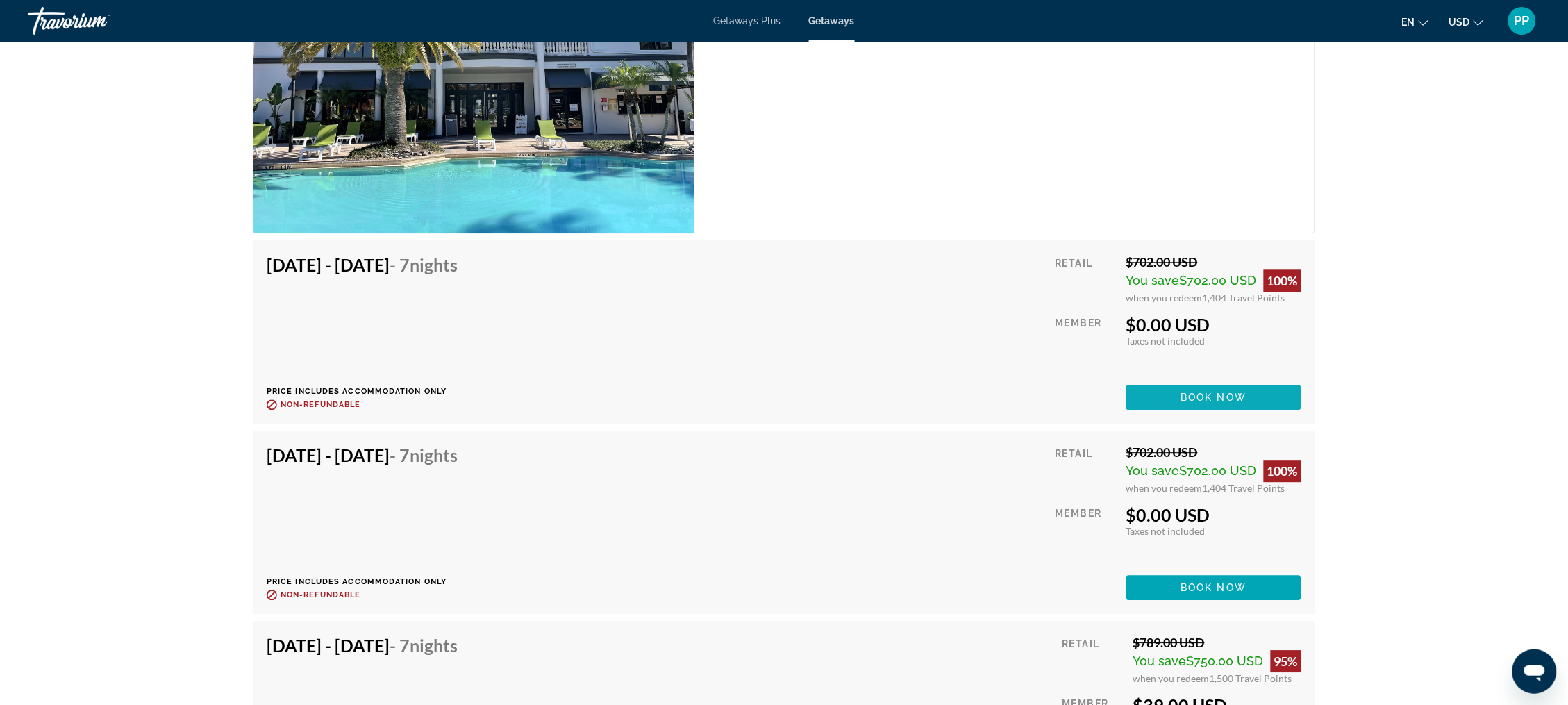
click at [1241, 402] on span "Book now" at bounding box center [1215, 397] width 66 height 11
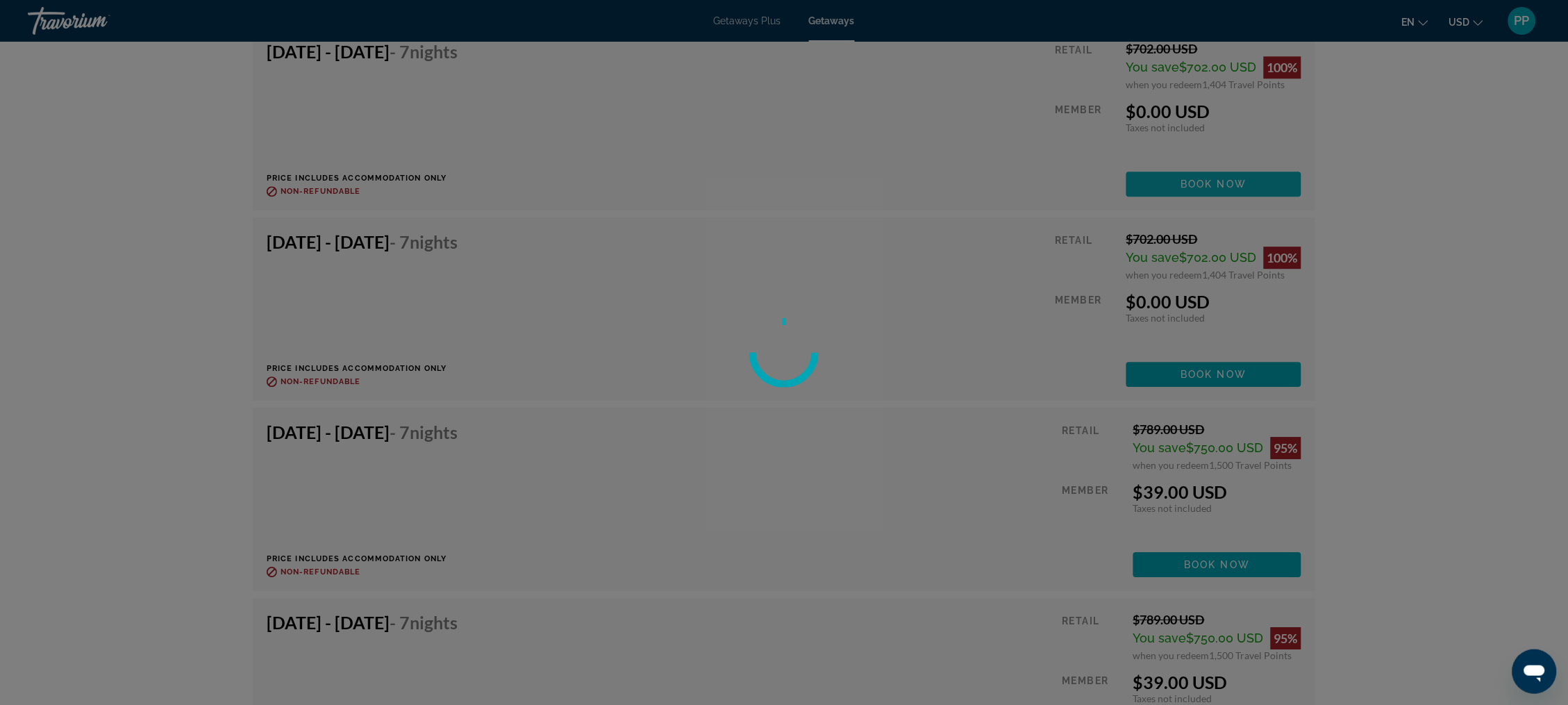
scroll to position [3199, 0]
click at [1260, 331] on div at bounding box center [784, 352] width 1568 height 705
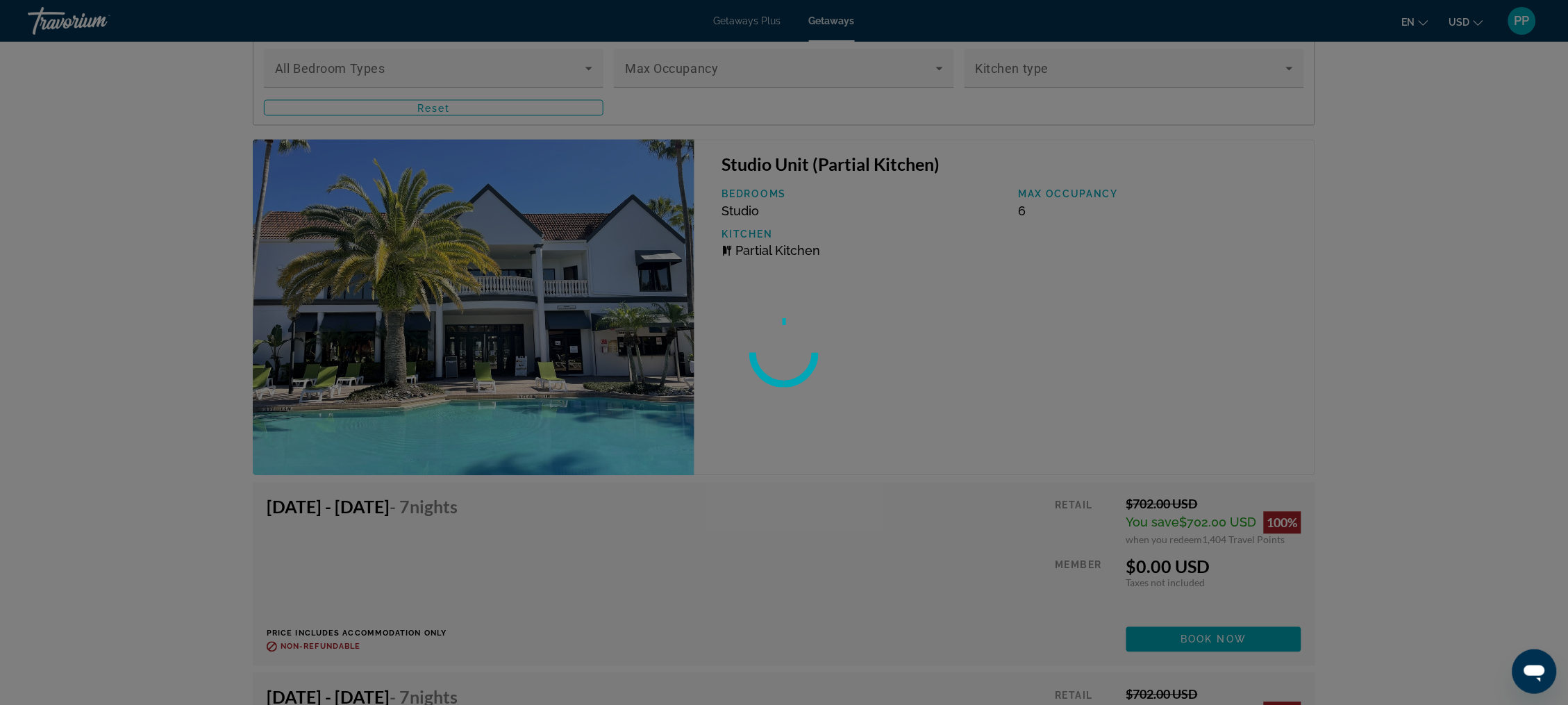
scroll to position [2746, 0]
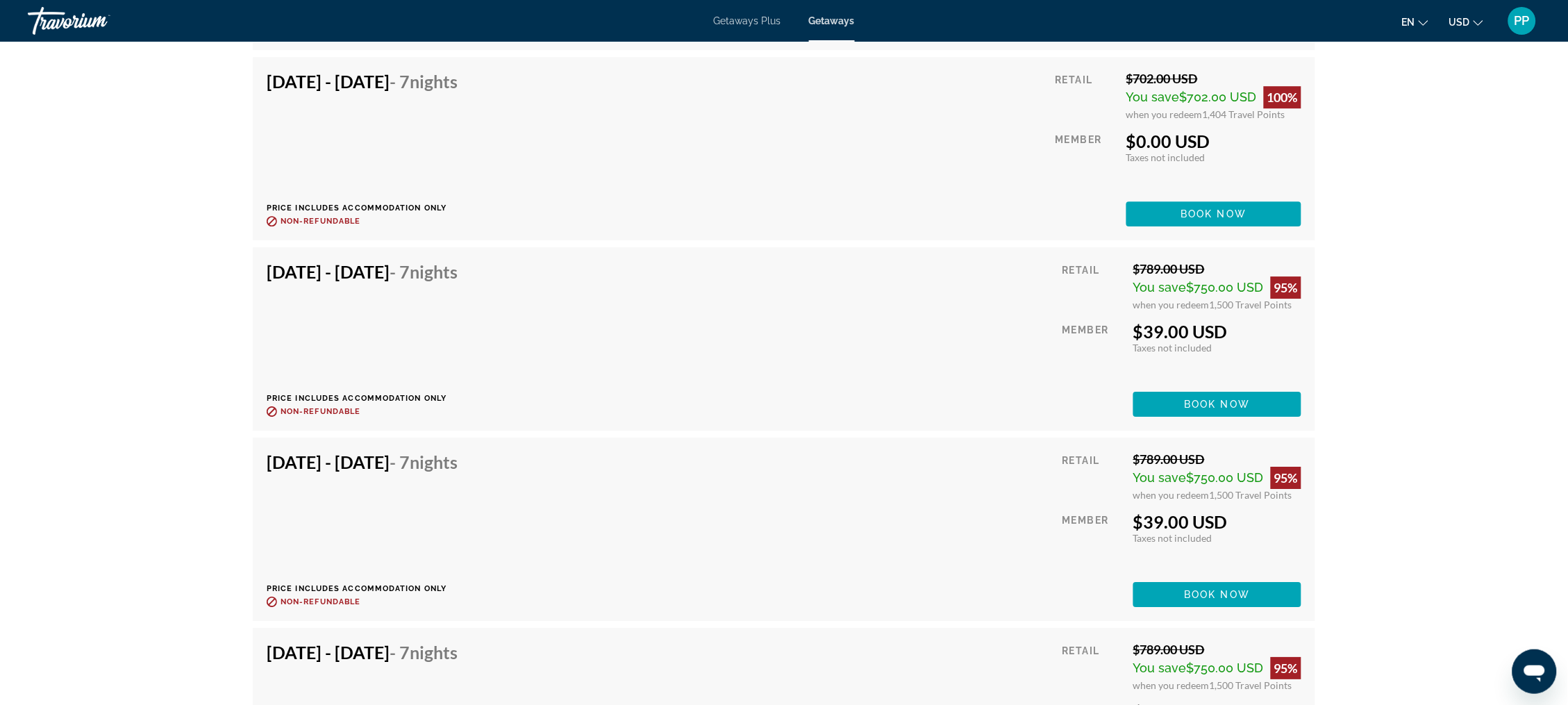
scroll to position [3375, 0]
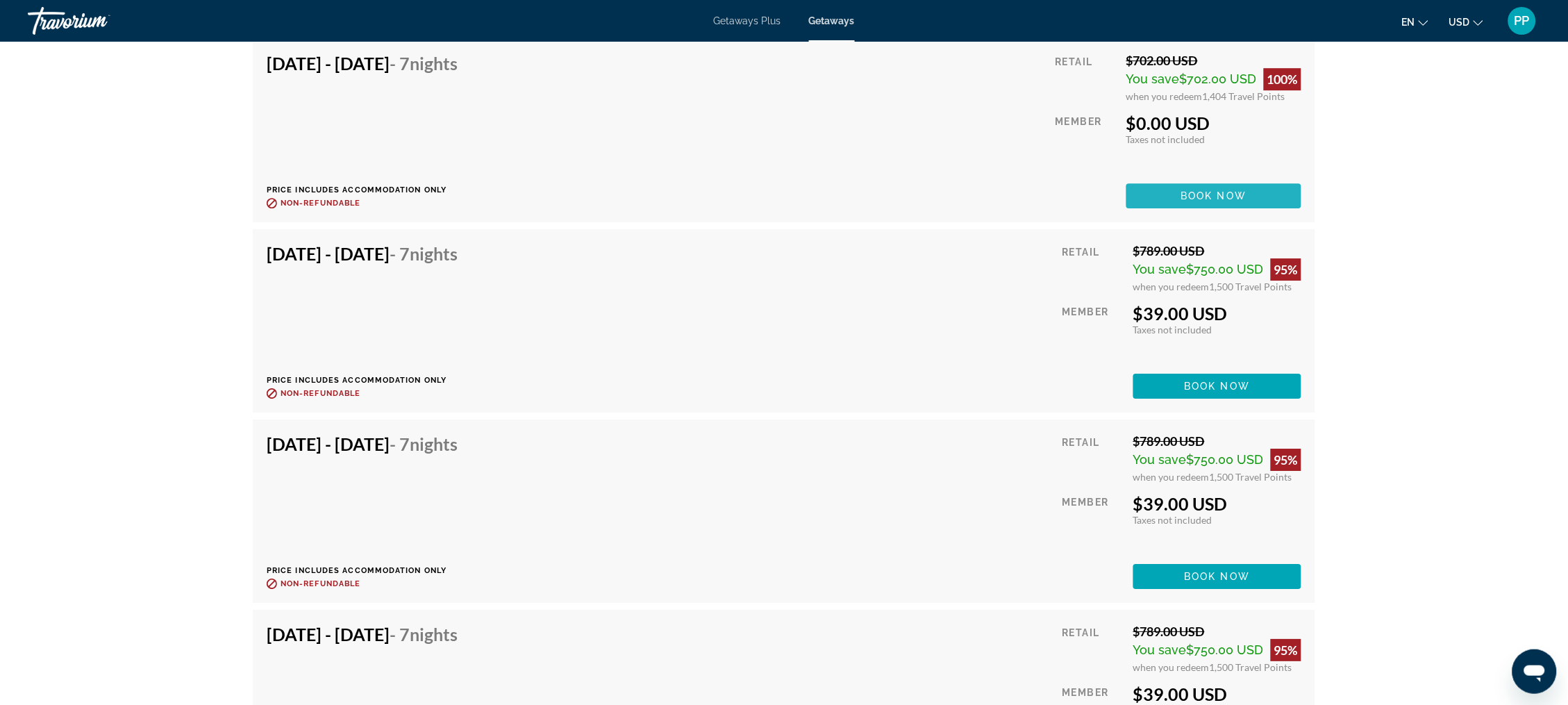
click at [1248, 201] on span "Book now" at bounding box center [1215, 196] width 66 height 11
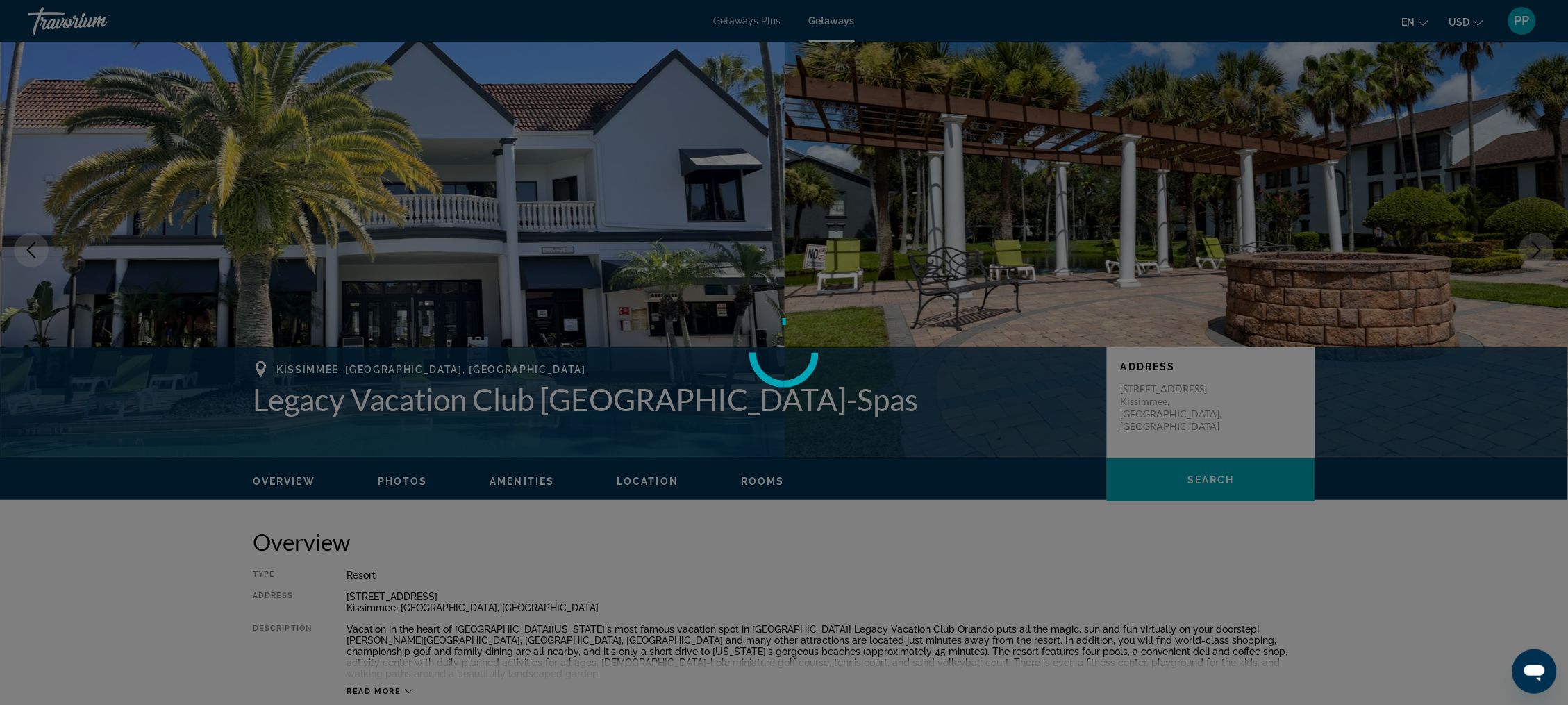
scroll to position [0, 0]
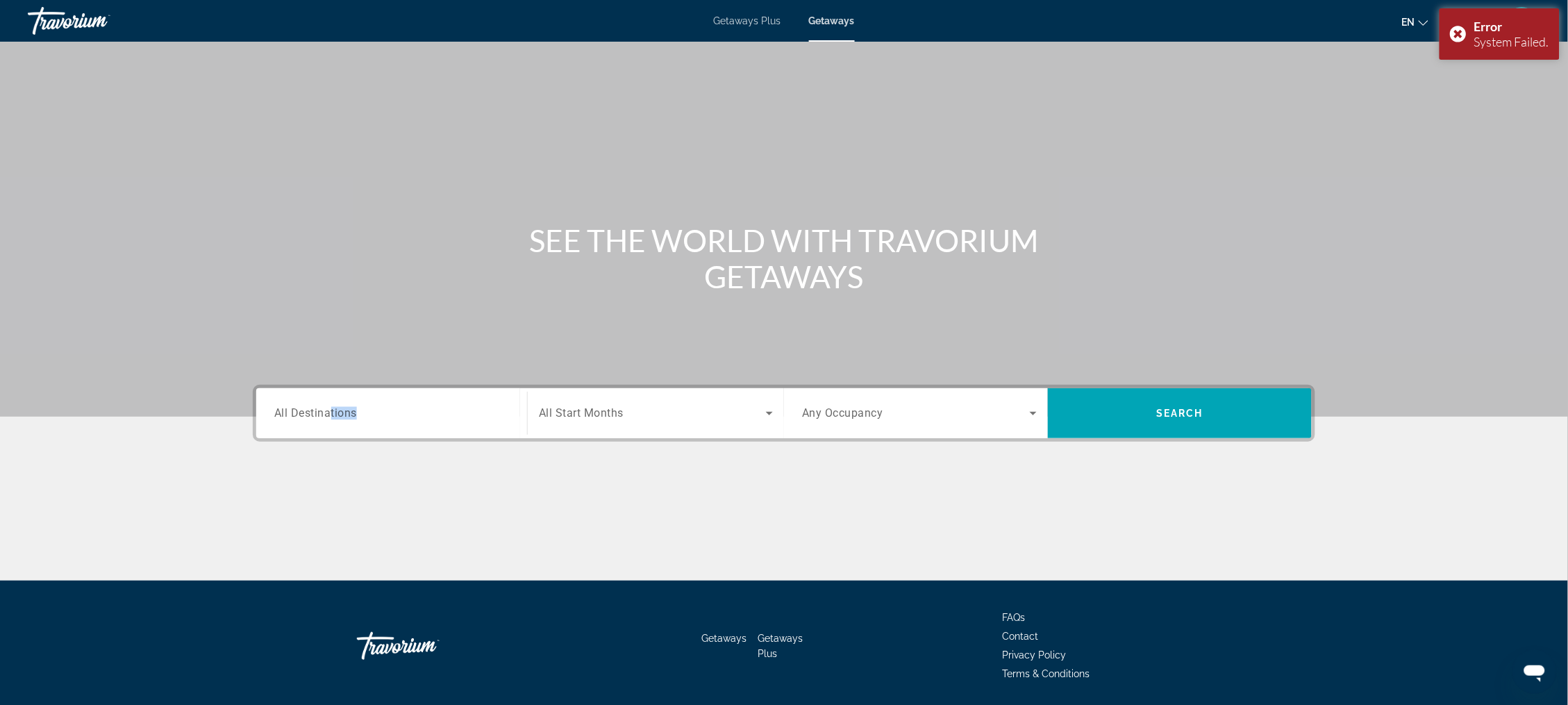
click at [302, 422] on input "Destination All Destinations" at bounding box center [392, 414] width 235 height 17
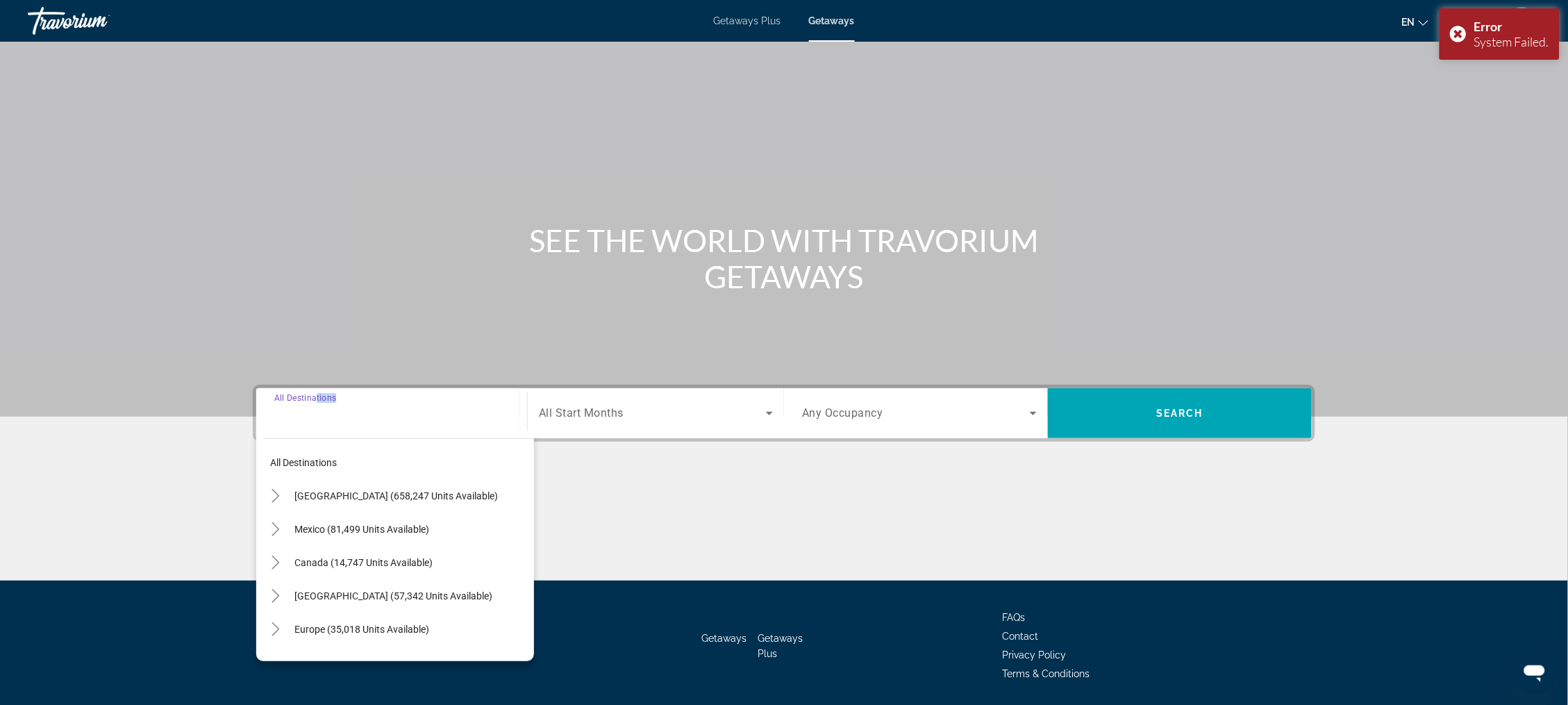
scroll to position [85, 0]
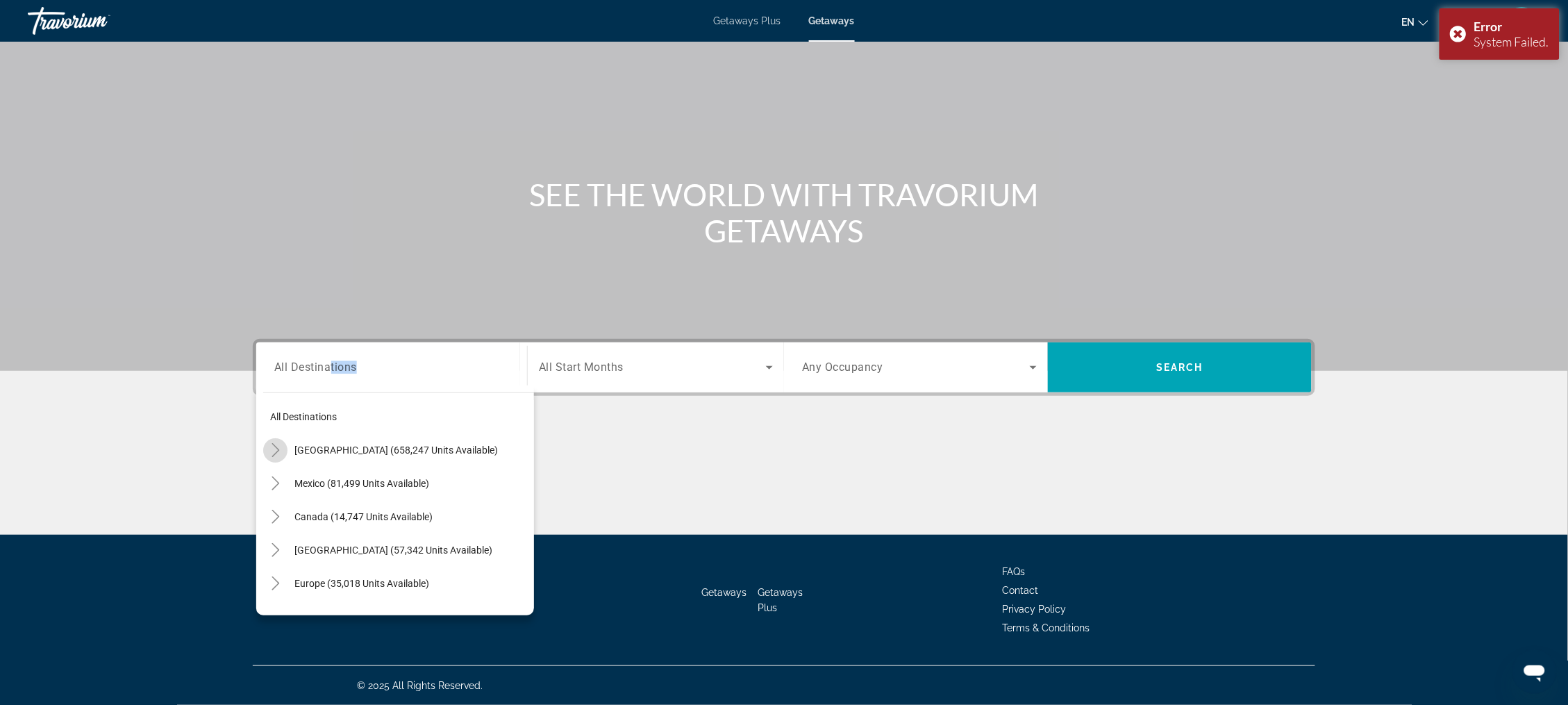
click at [269, 443] on icon "Toggle United States (658,247 units available)" at bounding box center [276, 450] width 14 height 14
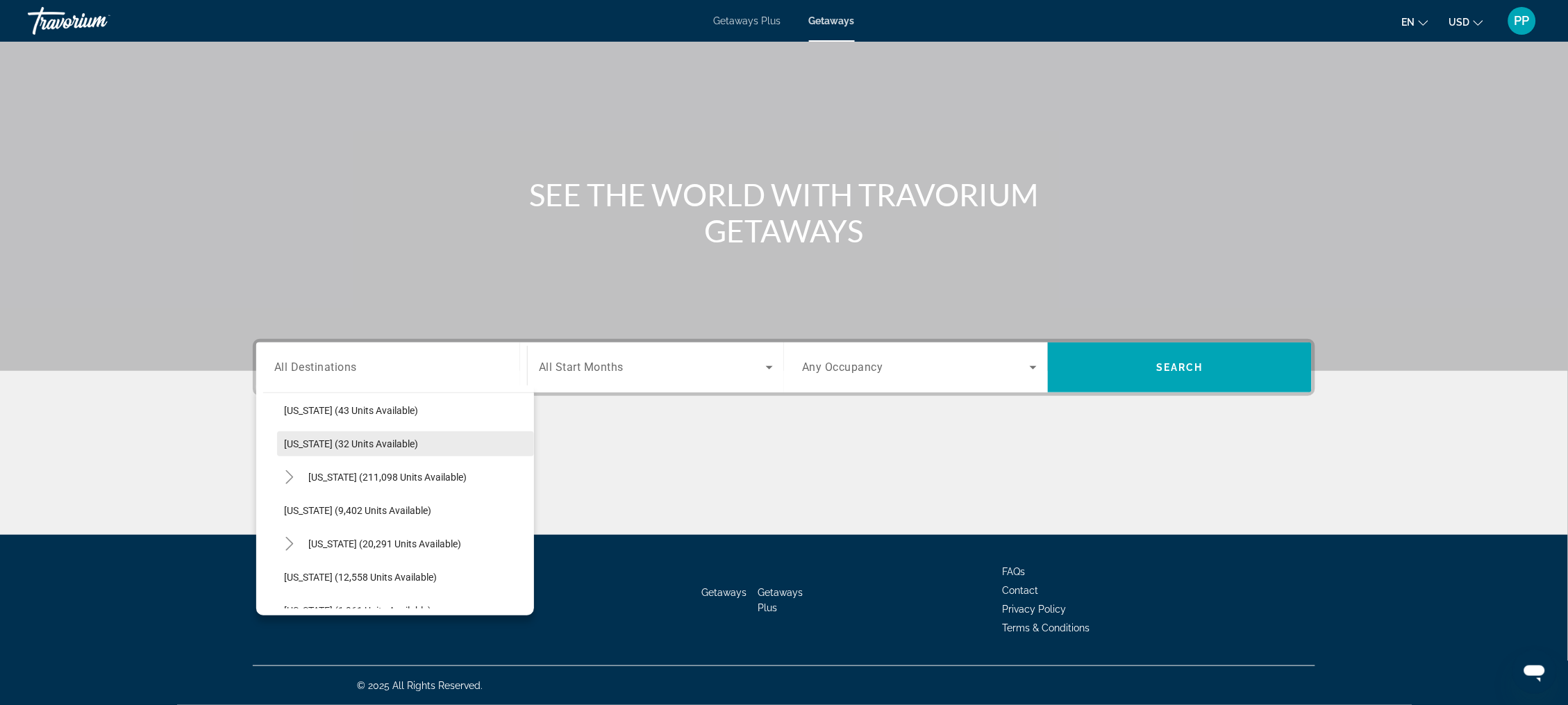
scroll to position [278, 0]
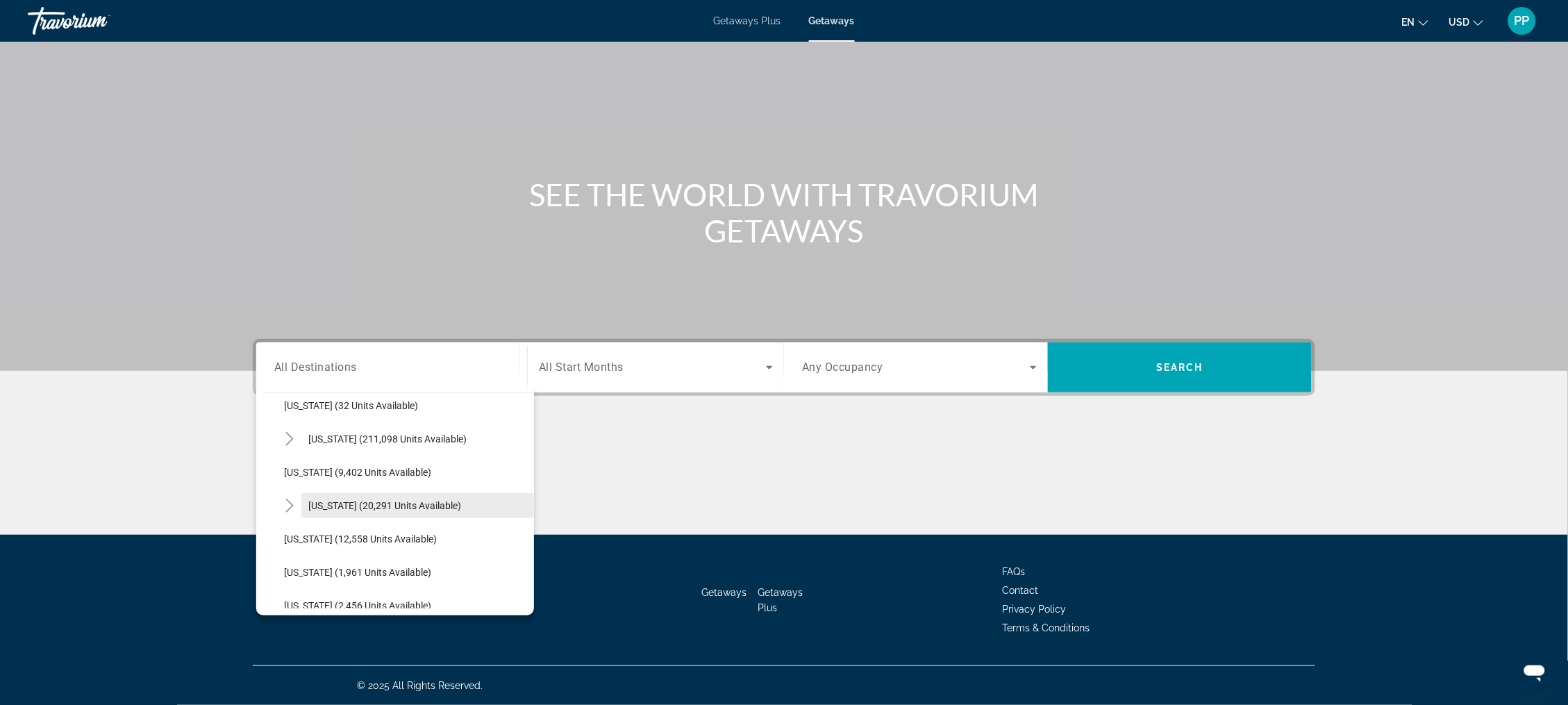
click at [366, 500] on span "[US_STATE] (20,291 units available)" at bounding box center [384, 505] width 153 height 11
type input "**********"
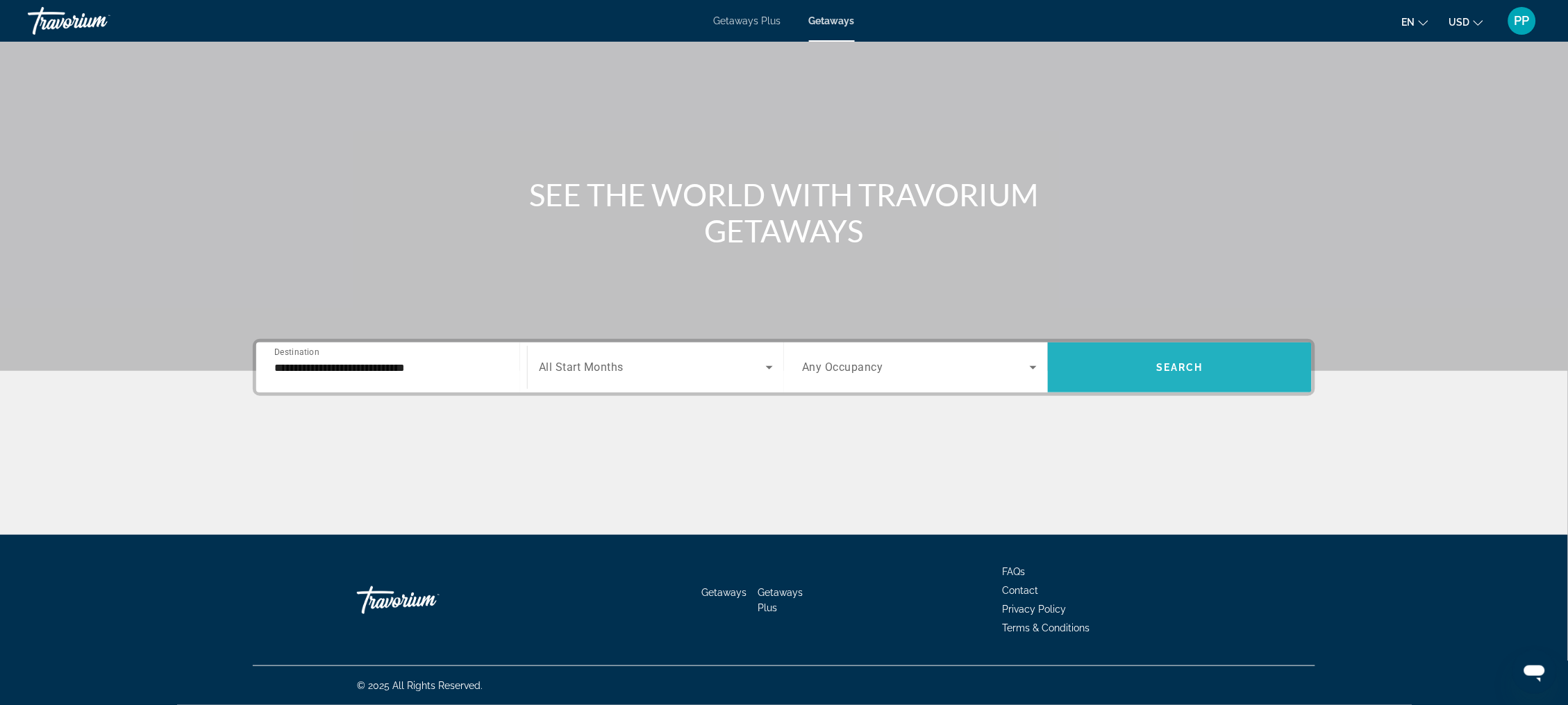
click at [1222, 351] on span "Search widget" at bounding box center [1180, 367] width 264 height 33
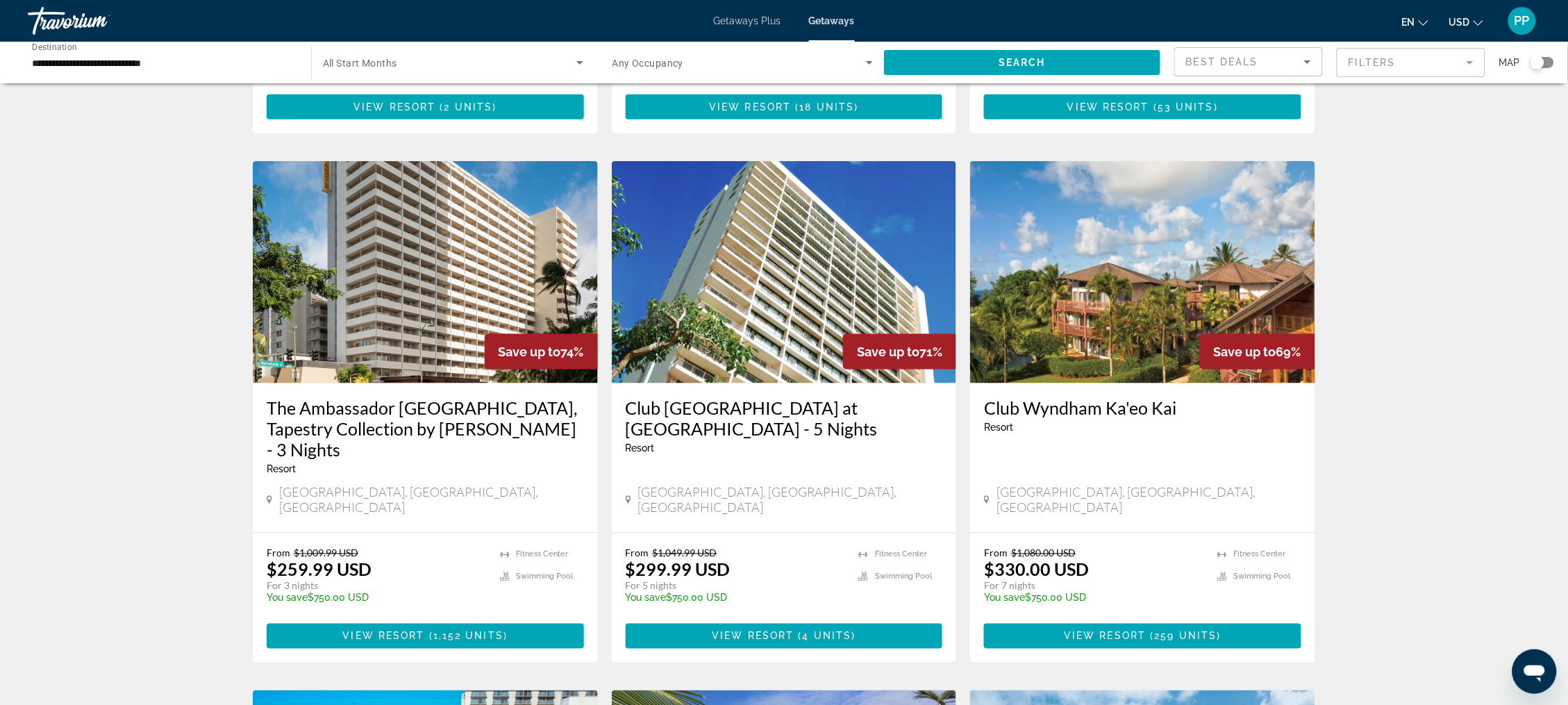
scroll to position [491, 0]
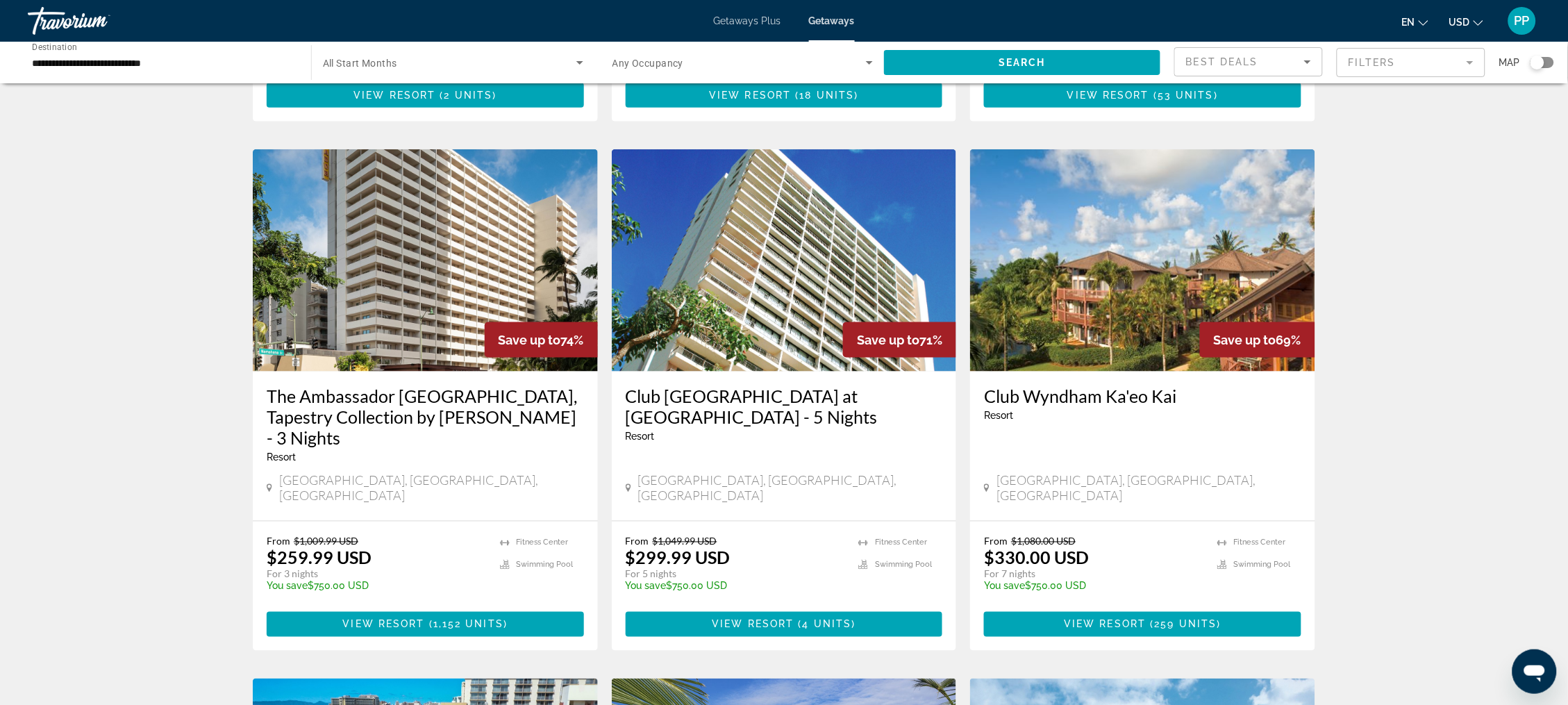
click at [1399, 73] on mat-form-field "Filters" at bounding box center [1411, 62] width 148 height 29
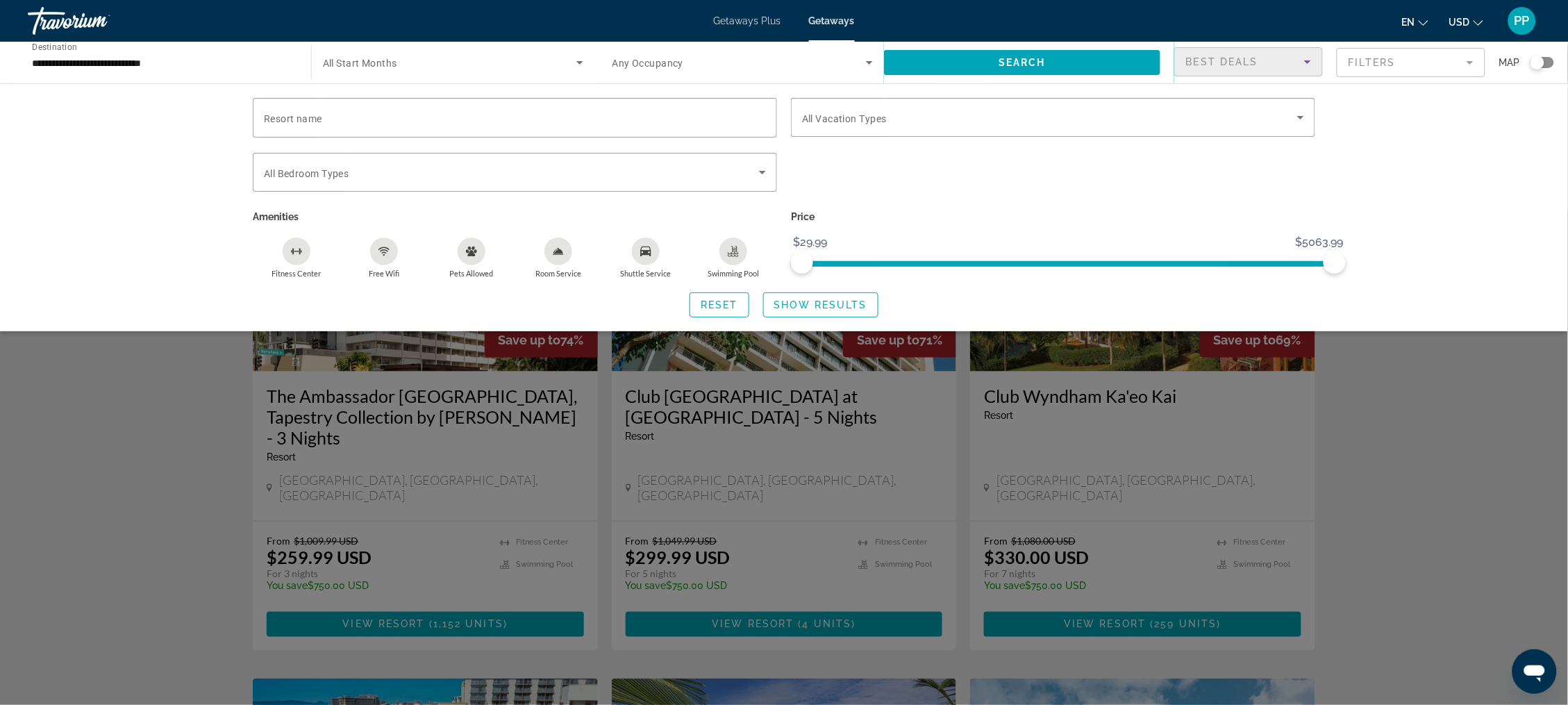
click at [1261, 66] on div "Best Deals" at bounding box center [1245, 62] width 118 height 17
click at [1453, 387] on div at bounding box center [784, 352] width 1568 height 705
click at [1453, 387] on div "Search widget" at bounding box center [784, 456] width 1568 height 496
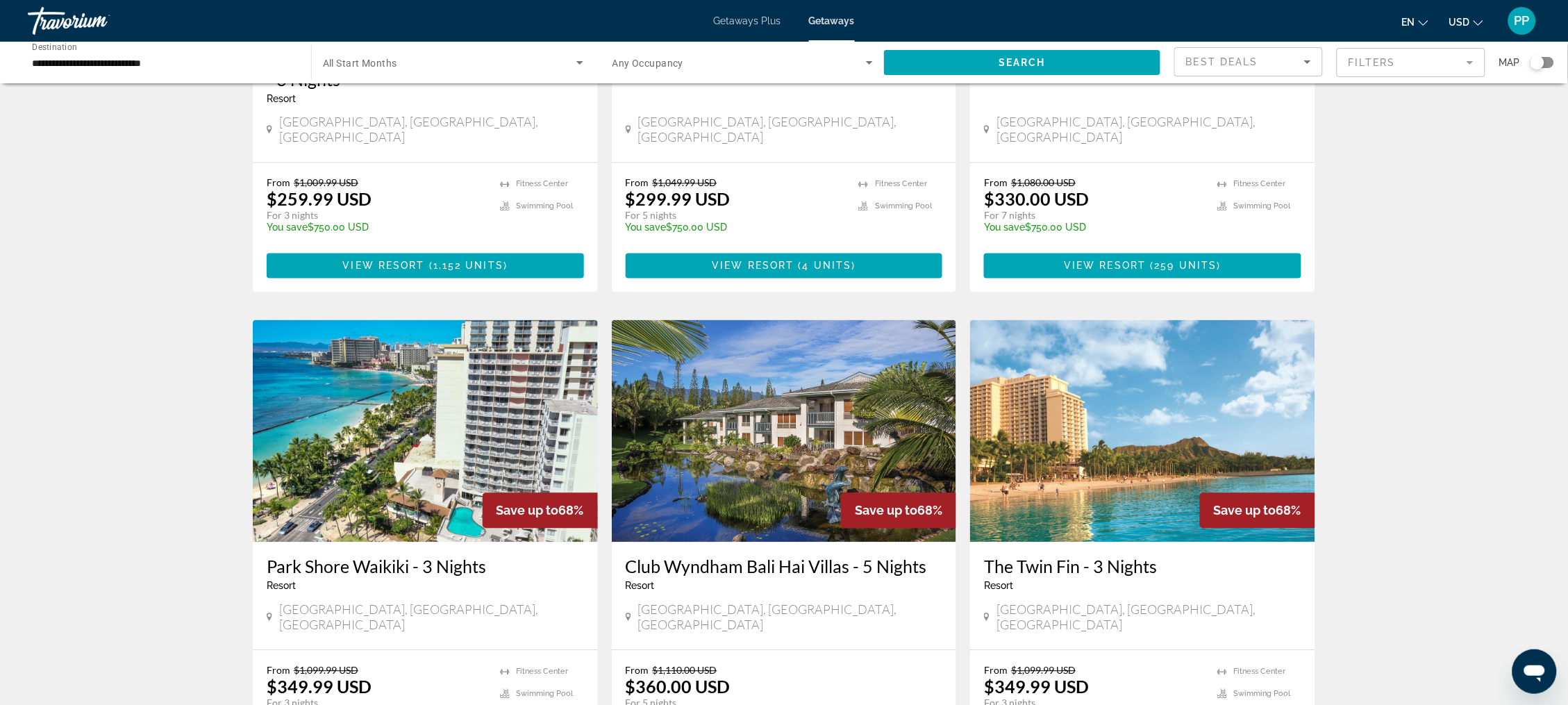
scroll to position [846, 0]
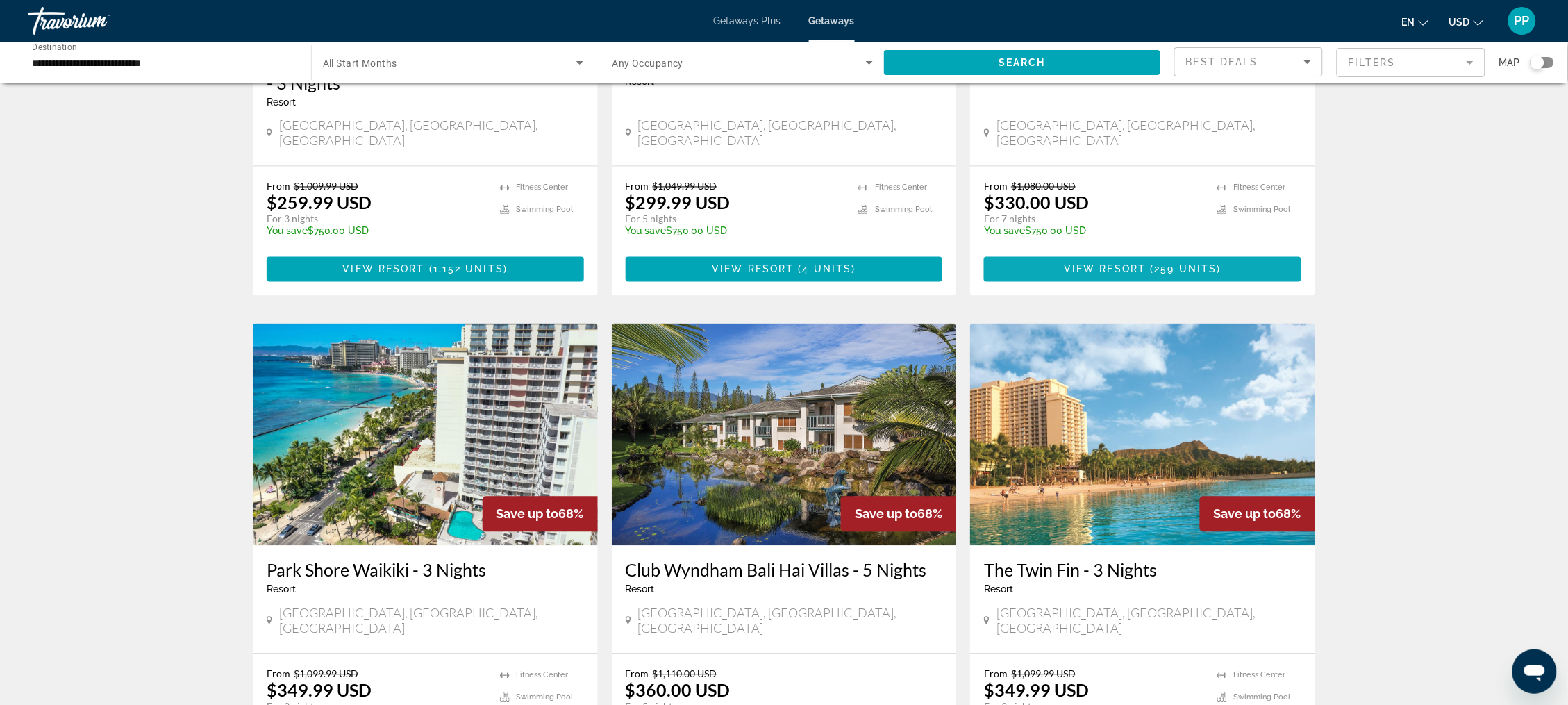
click at [1248, 271] on span "Main content" at bounding box center [1142, 269] width 317 height 33
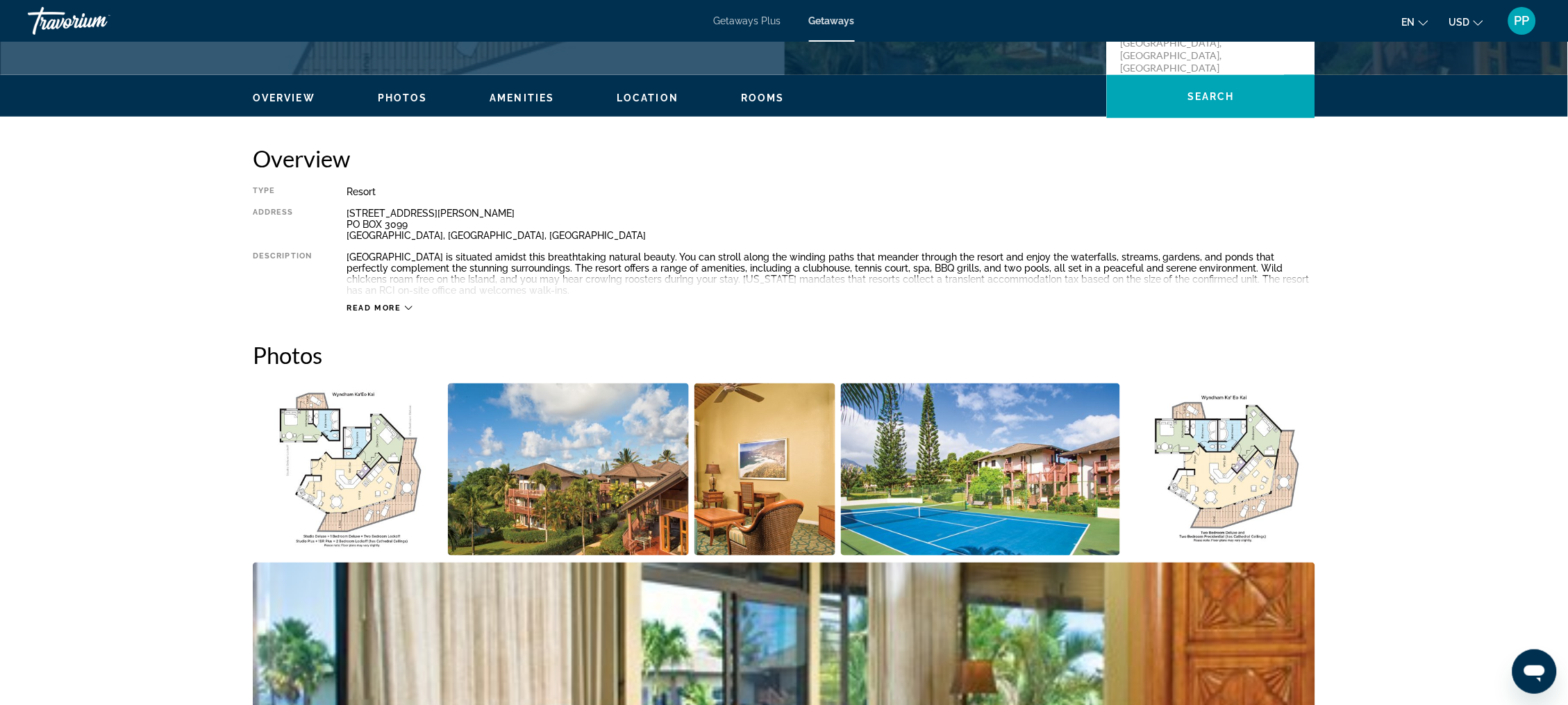
scroll to position [386, 0]
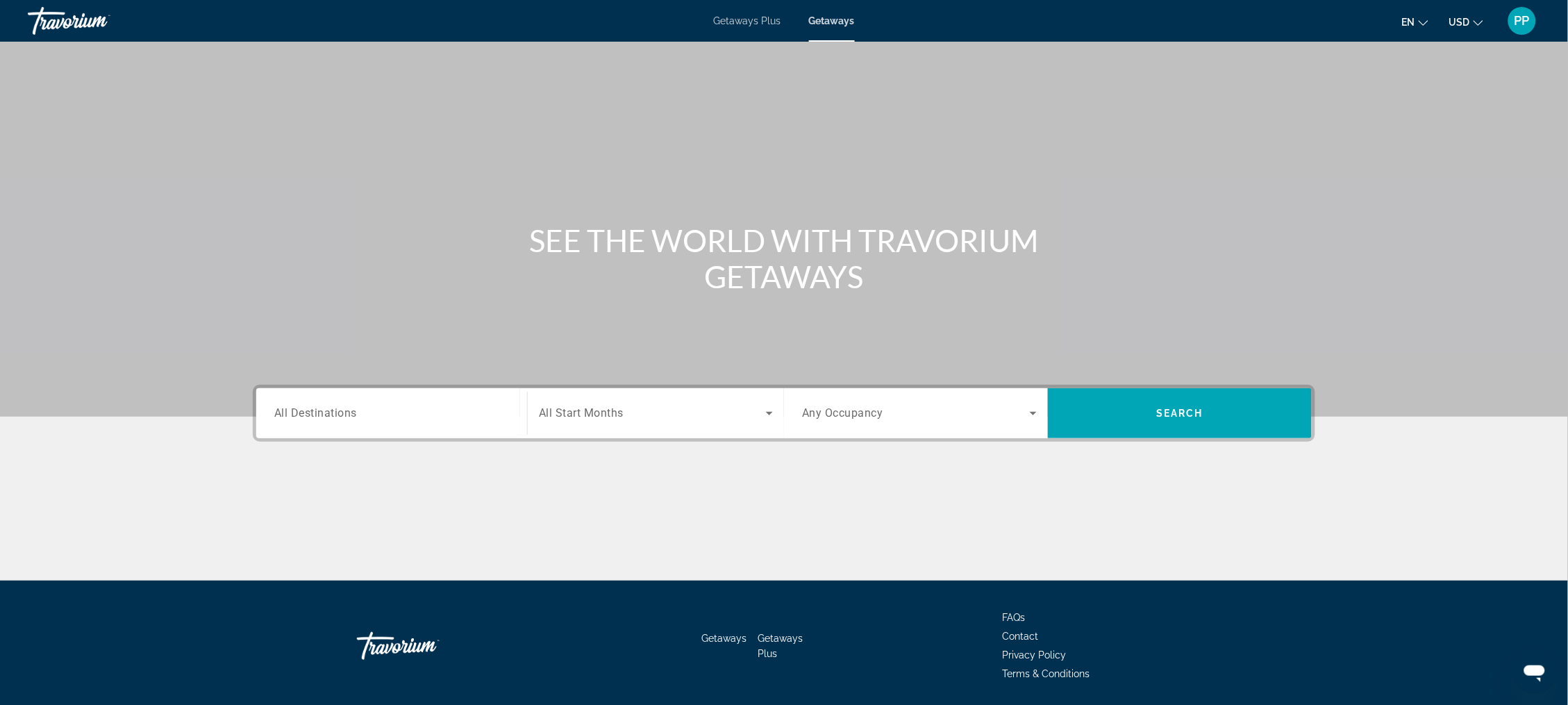
click at [748, 27] on div "Getaways Plus Getaways en English Español Français Italiano Português русский U…" at bounding box center [784, 21] width 1568 height 36
click at [741, 25] on span "Getaways Plus" at bounding box center [748, 21] width 68 height 11
click at [313, 419] on span "All Destinations" at bounding box center [316, 412] width 83 height 13
click at [313, 422] on input "Destination All Destinations" at bounding box center [392, 414] width 235 height 17
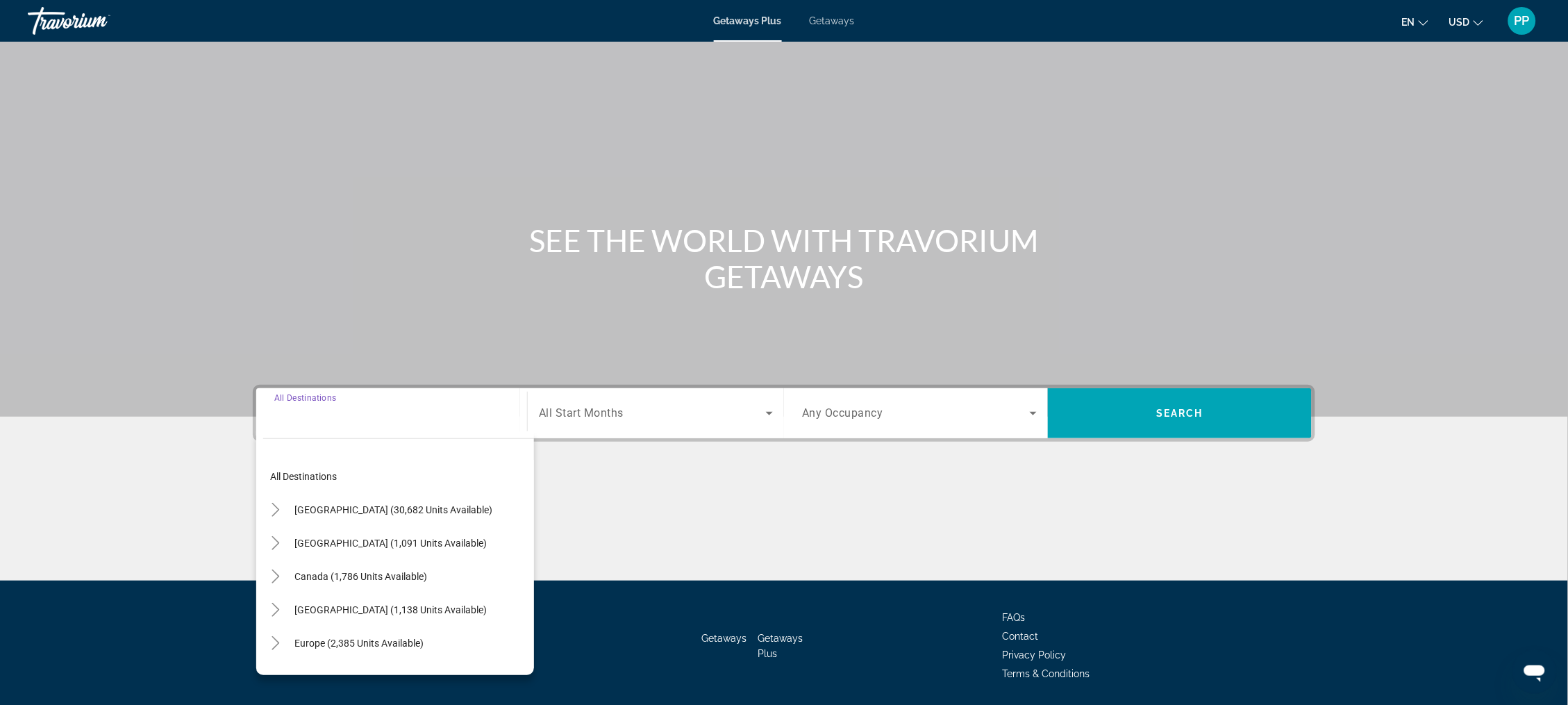
scroll to position [85, 0]
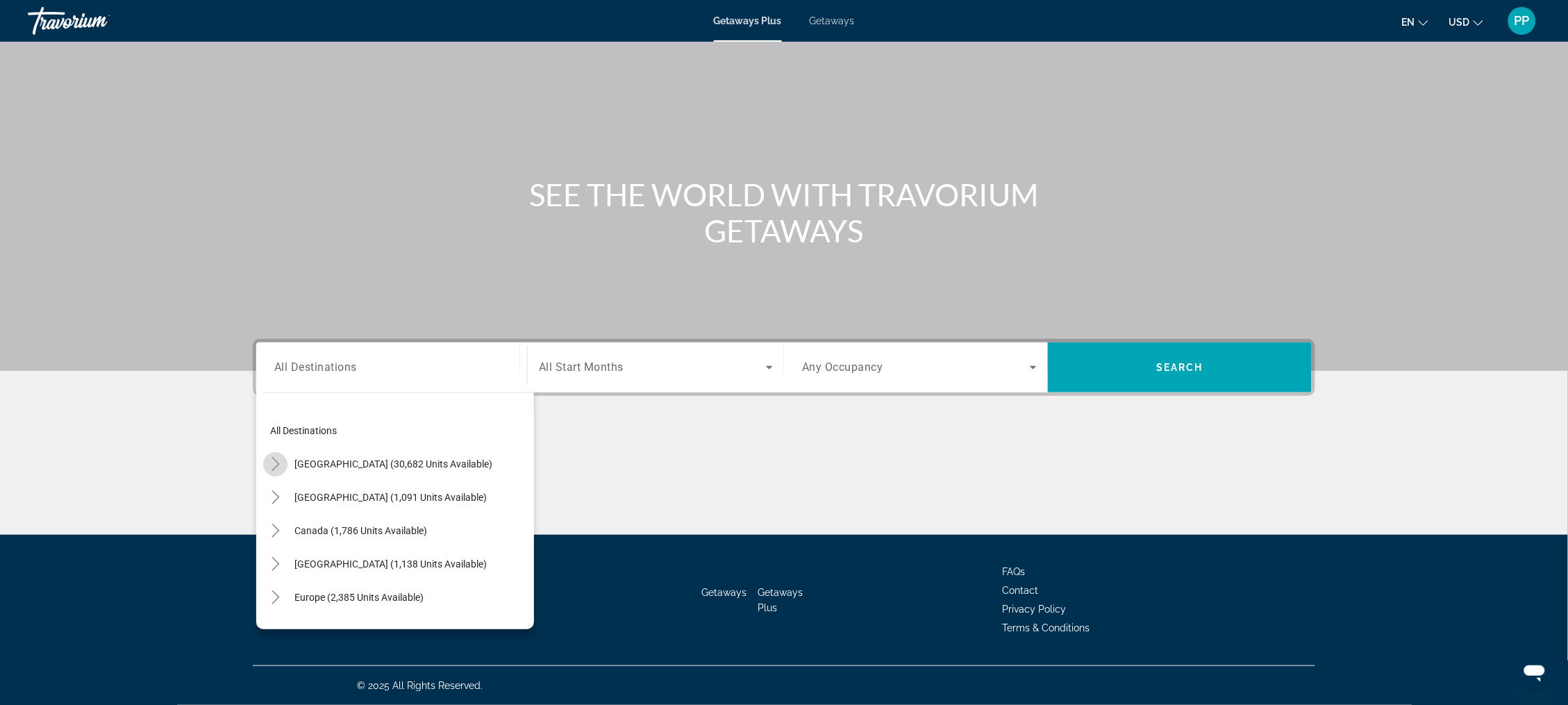
click at [269, 457] on icon "Toggle United States (30,682 units available)" at bounding box center [276, 464] width 14 height 14
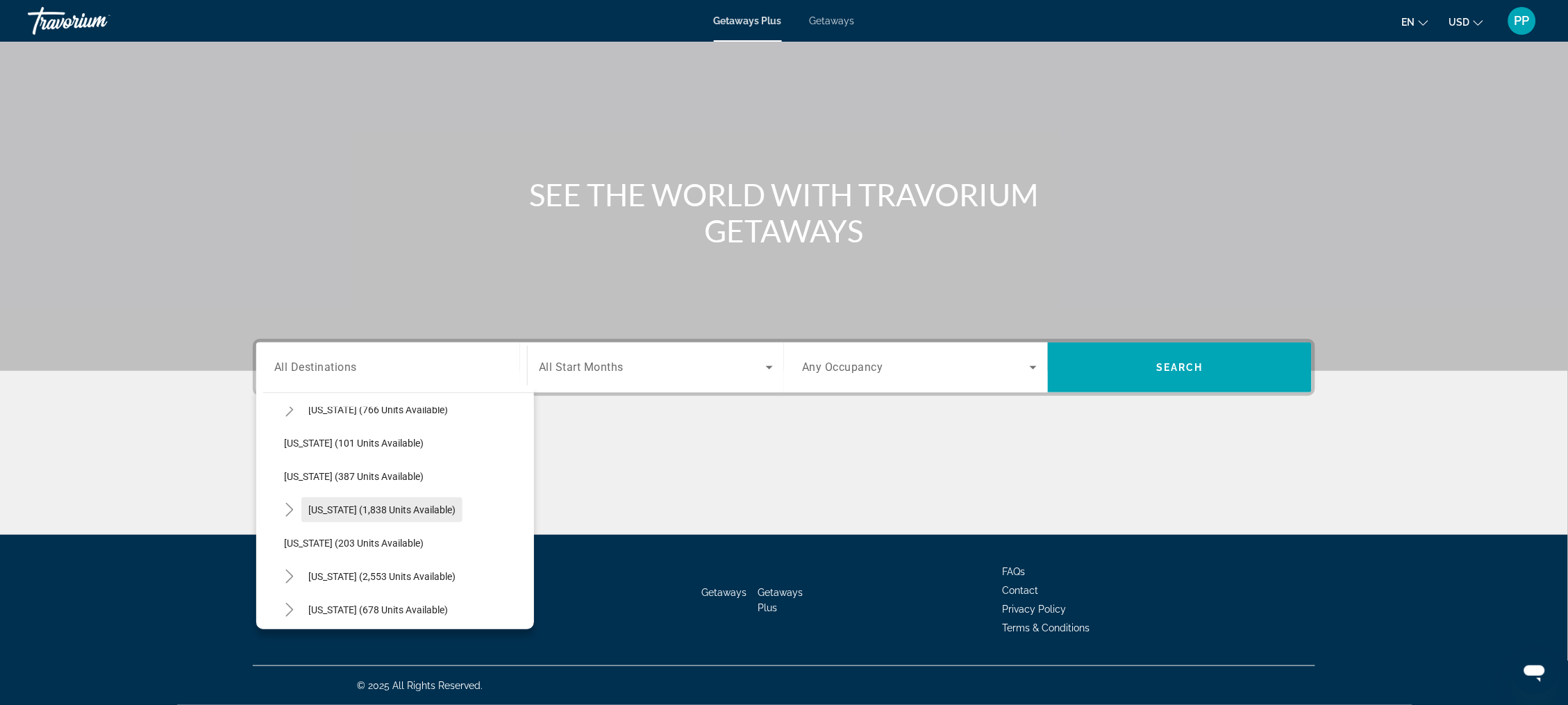
scroll to position [653, 0]
click at [308, 539] on span "Nevada (2,553 units available)" at bounding box center [382, 544] width 148 height 11
type input "**********"
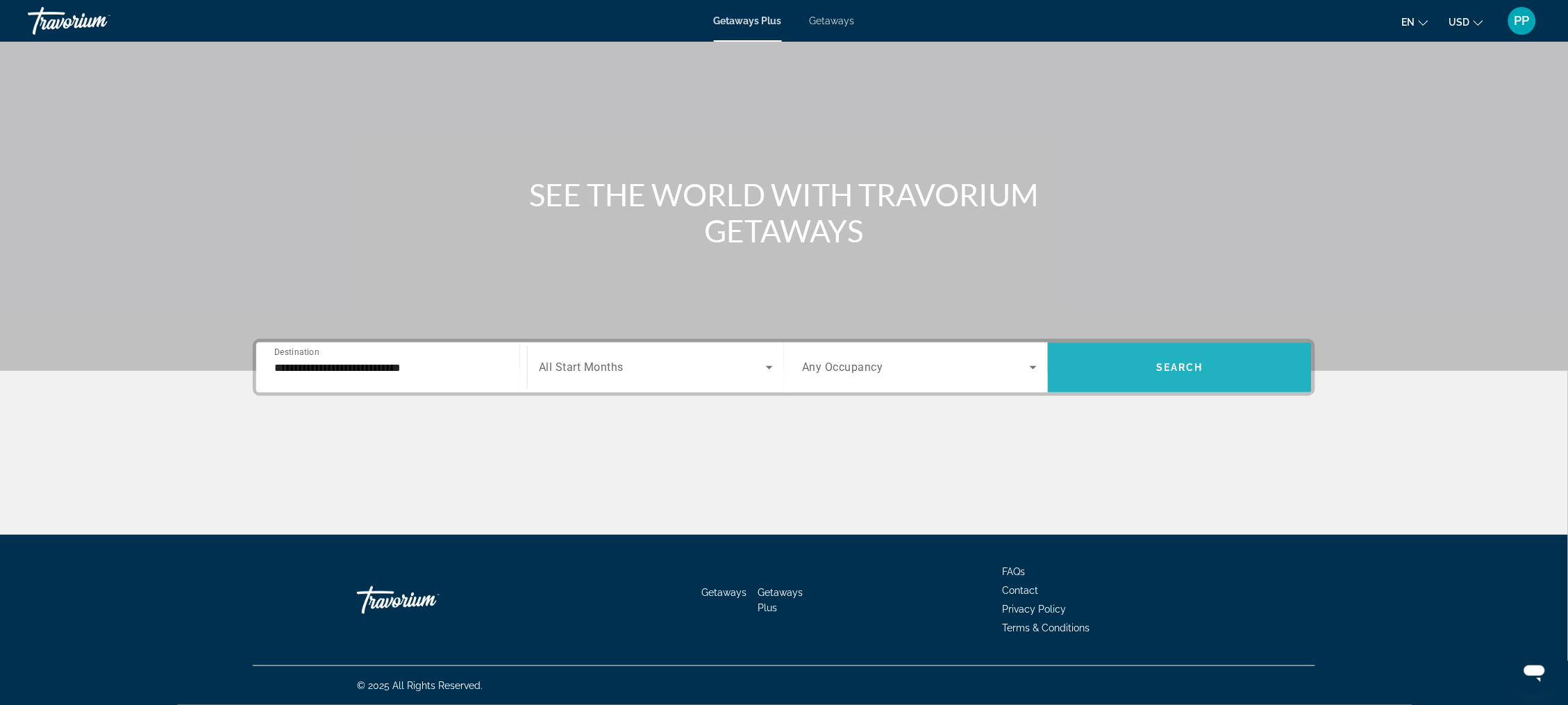
click at [1191, 357] on button "Search" at bounding box center [1180, 367] width 264 height 50
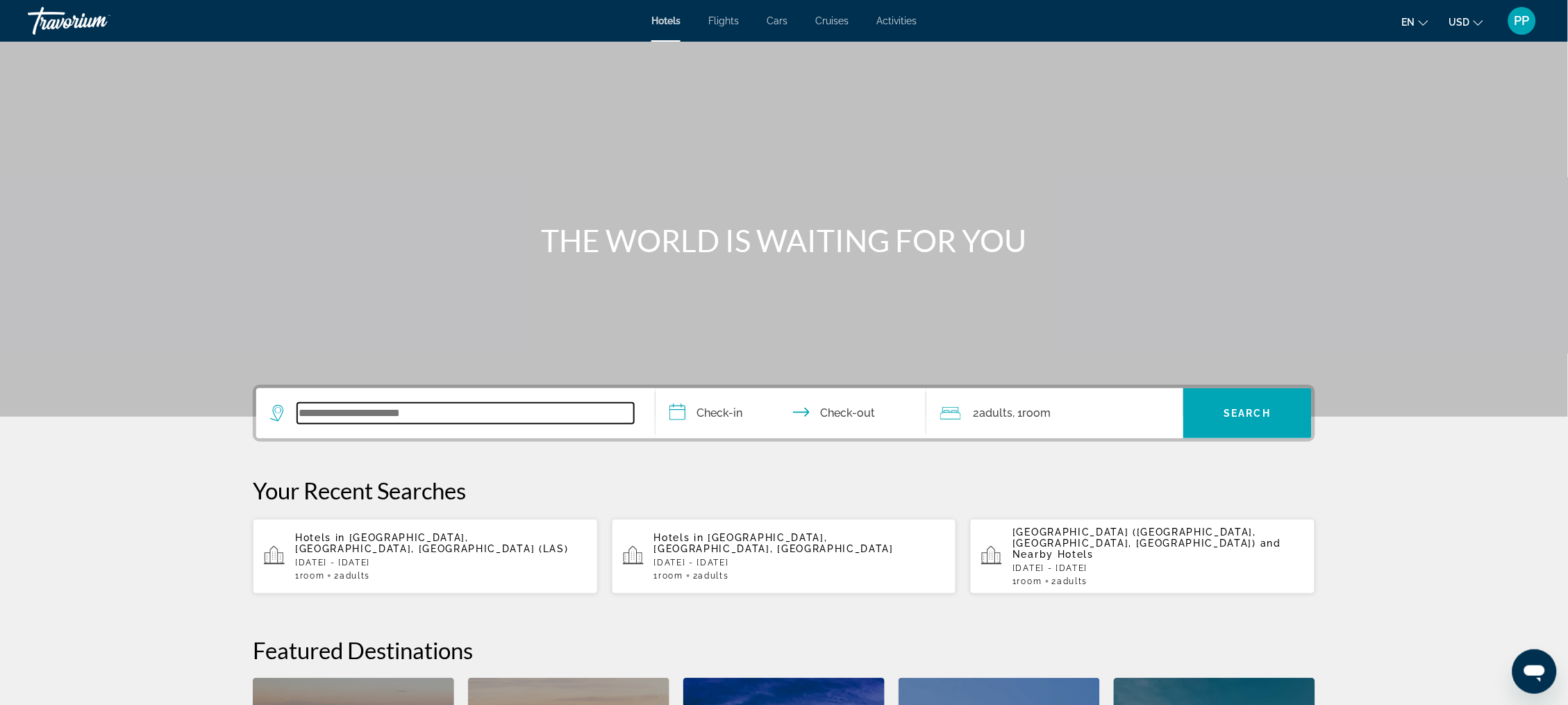
click at [297, 423] on input "Search widget" at bounding box center [466, 412] width 336 height 21
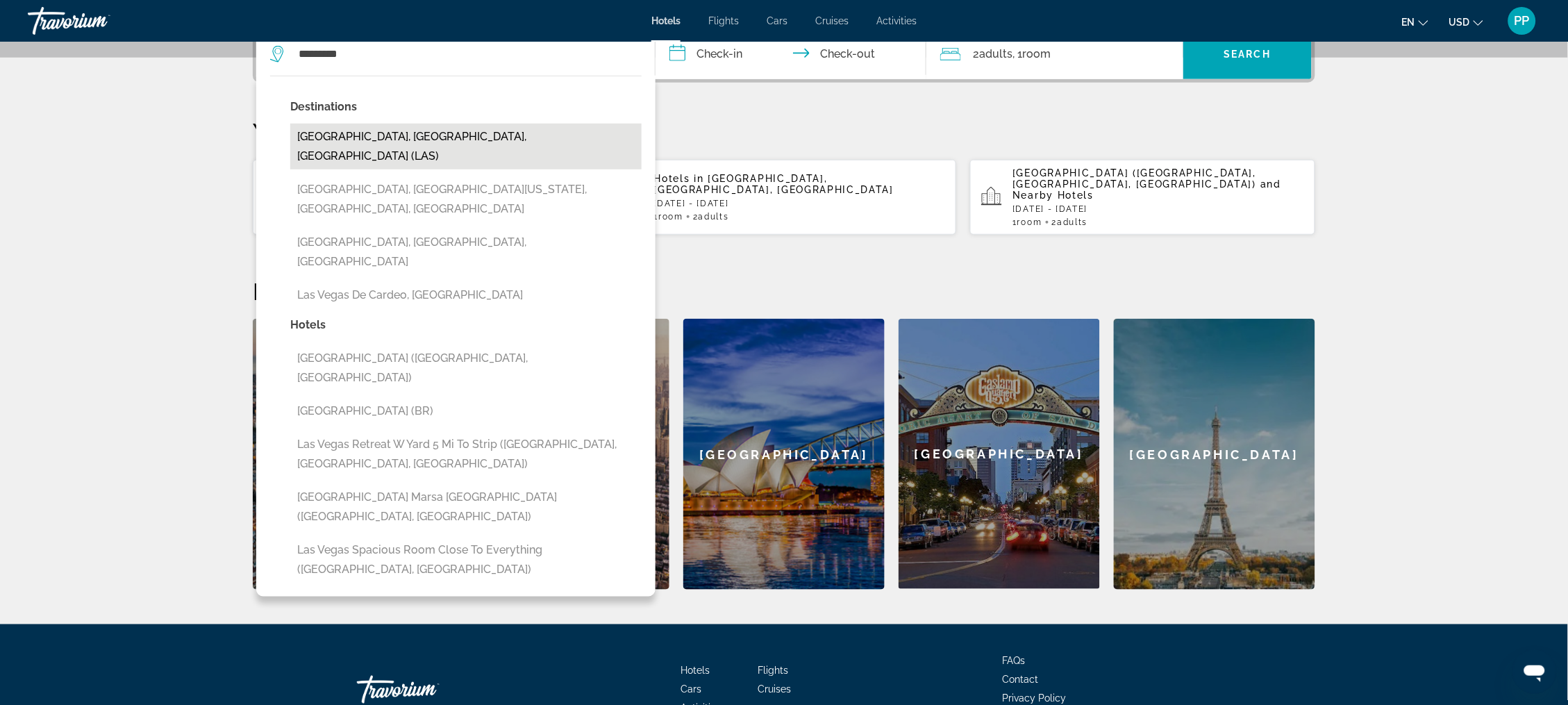
drag, startPoint x: 336, startPoint y: 108, endPoint x: 380, endPoint y: 167, distance: 73.6
click at [380, 167] on button "[GEOGRAPHIC_DATA], [GEOGRAPHIC_DATA], [GEOGRAPHIC_DATA] (LAS)" at bounding box center [466, 147] width 351 height 46
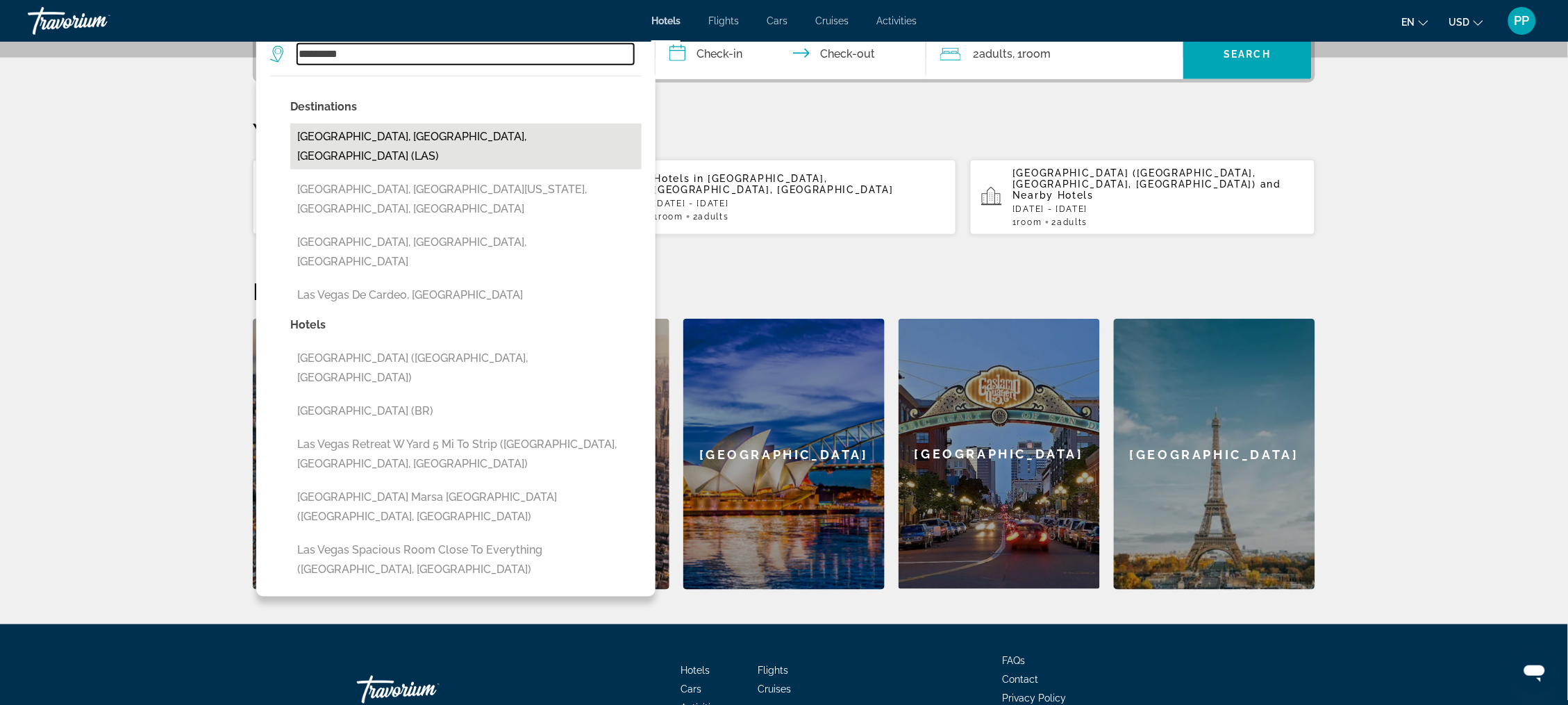
type input "**********"
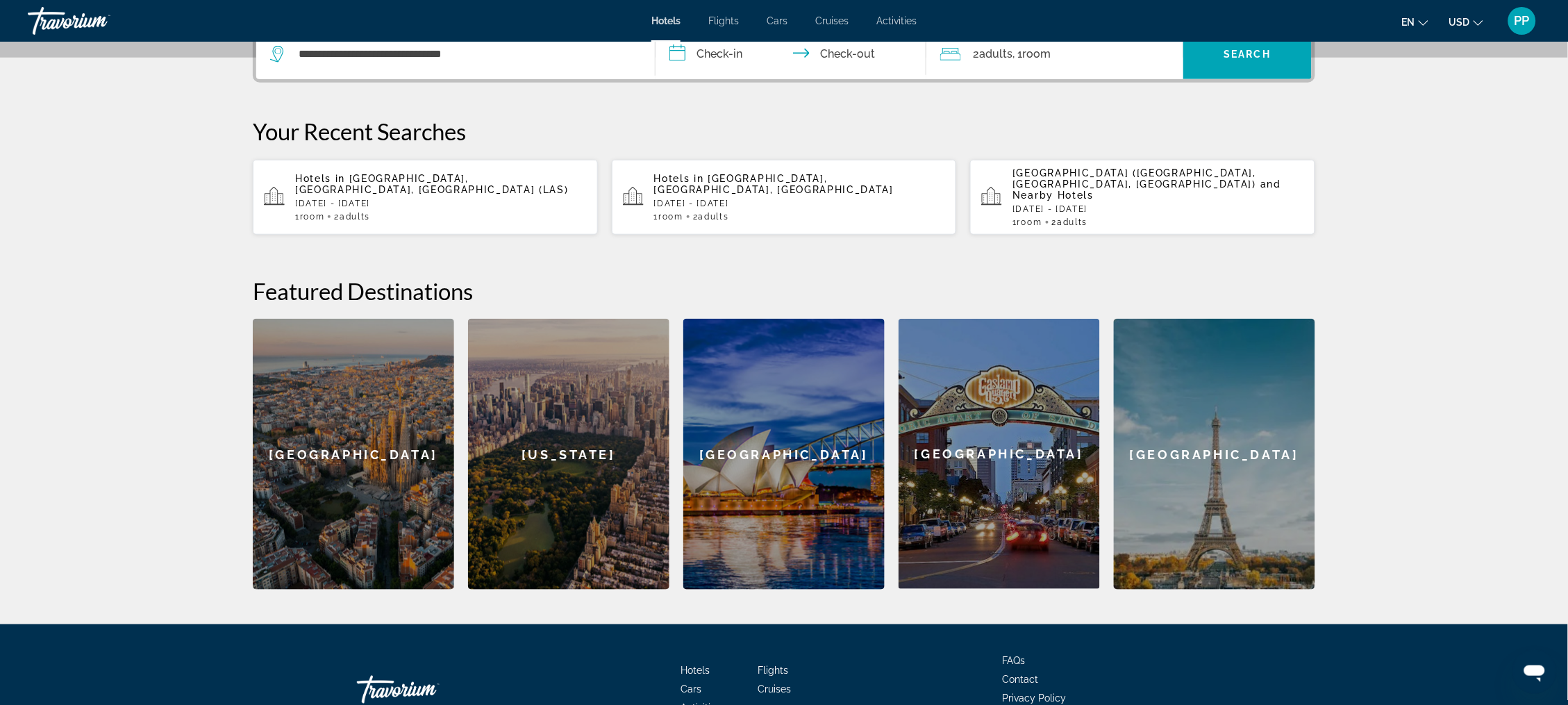
click at [728, 77] on input "**********" at bounding box center [794, 56] width 277 height 55
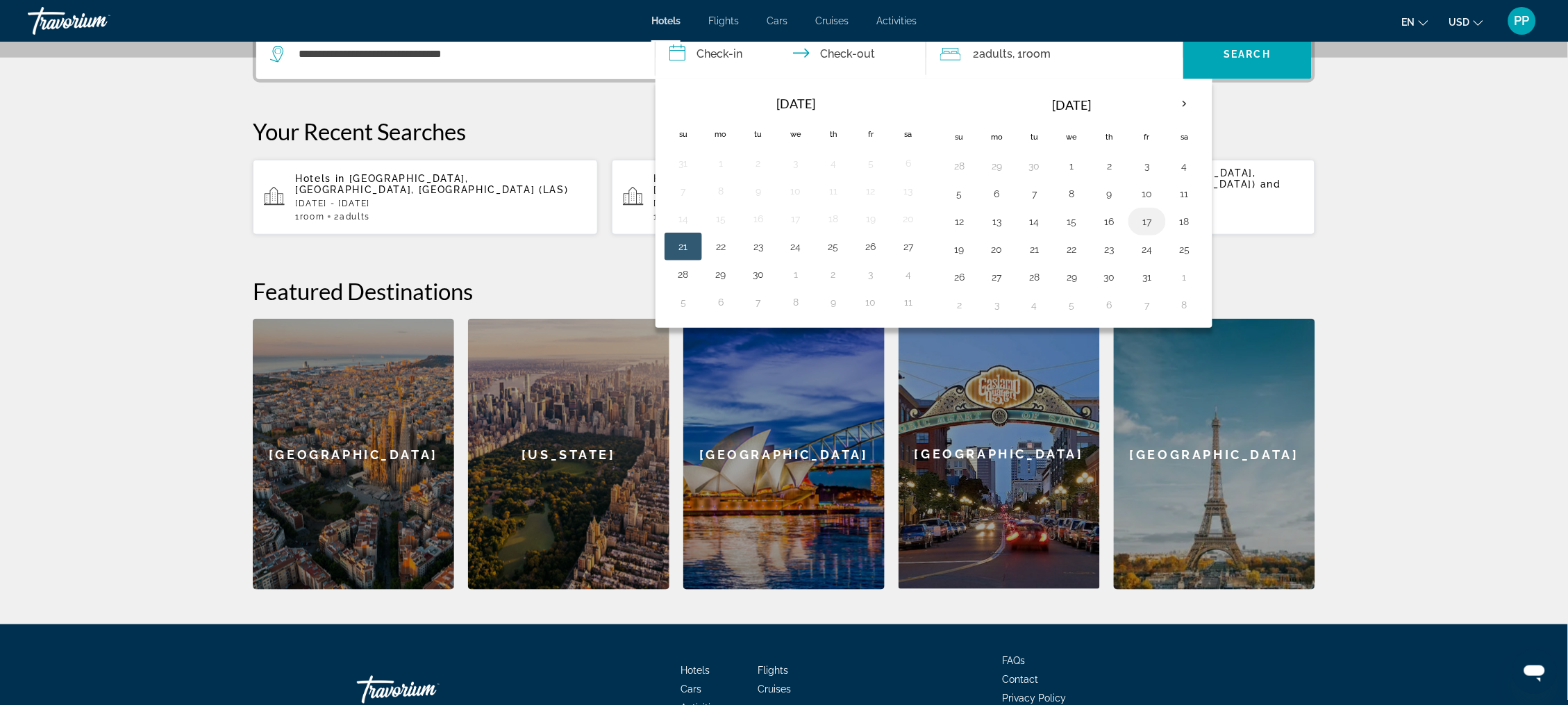
click at [1159, 231] on button "17" at bounding box center [1147, 221] width 22 height 19
click at [1039, 259] on button "21" at bounding box center [1035, 249] width 22 height 19
type input "**********"
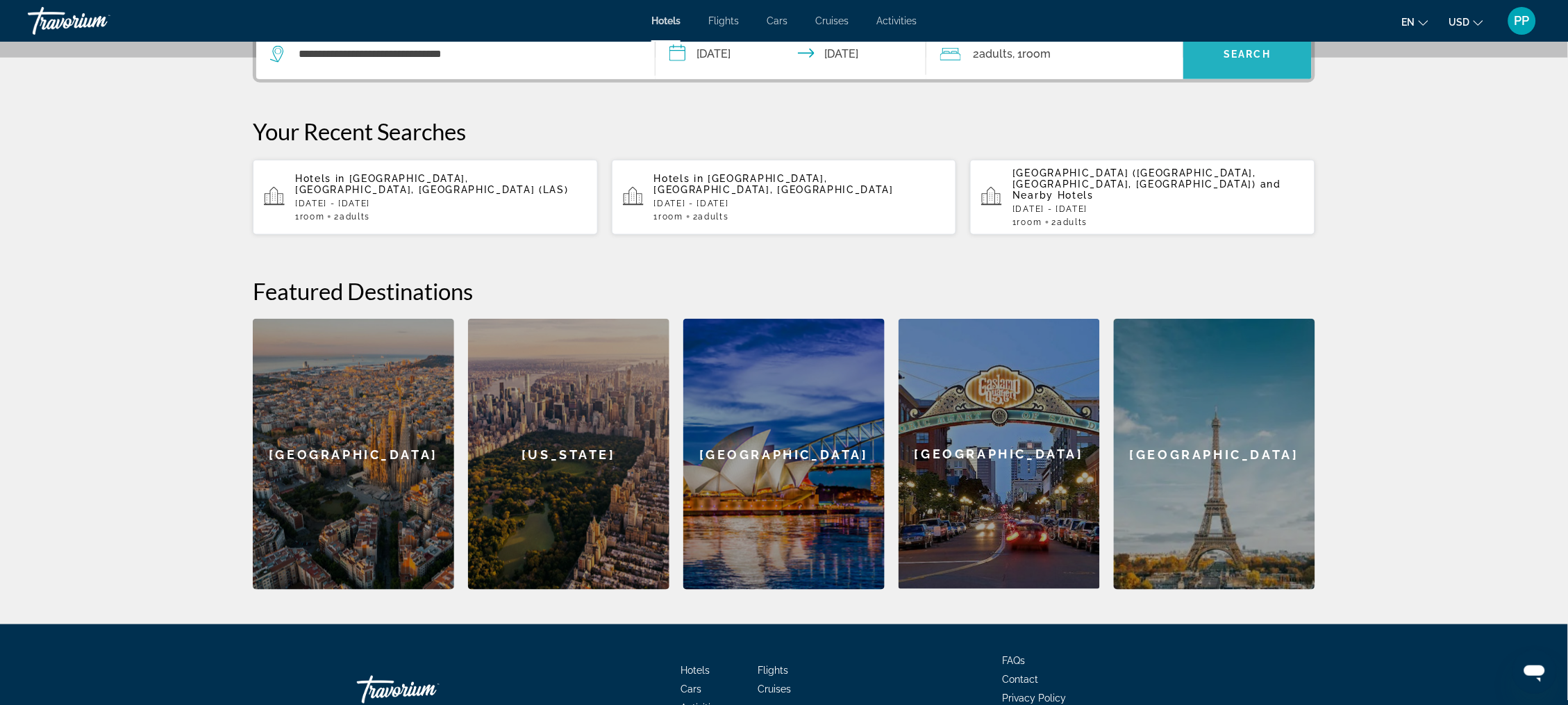
click at [1290, 71] on span "Search widget" at bounding box center [1247, 54] width 128 height 33
